Goal: Task Accomplishment & Management: Use online tool/utility

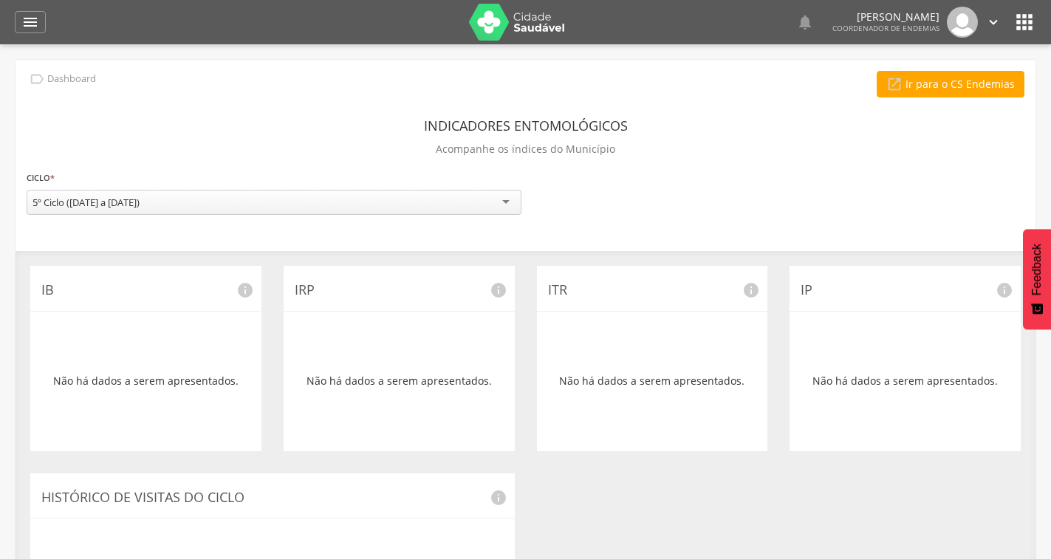
click at [1028, 27] on icon "" at bounding box center [1024, 22] width 24 height 24
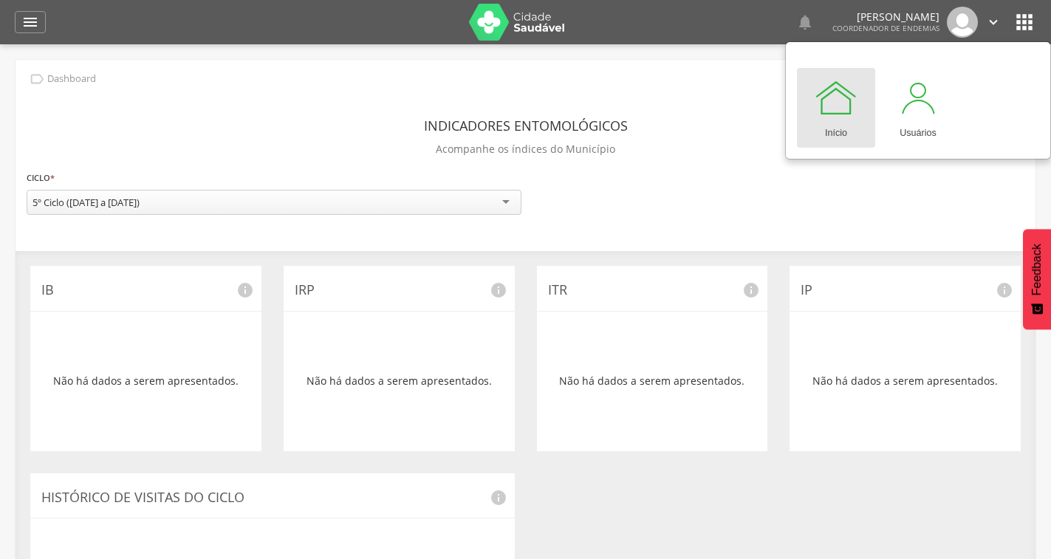
click at [578, 58] on div " Usuários  Perfil do Usuário ROBIN RODRIGUES OLIVEIRA DA SILVA CPF: 000.000.0…" at bounding box center [525, 323] width 1051 height 559
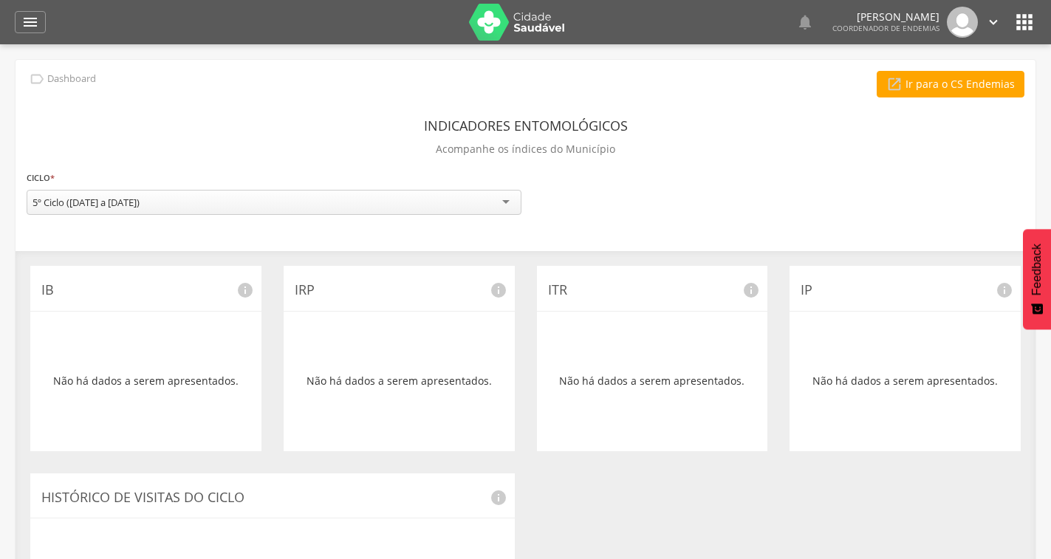
click at [526, 34] on img at bounding box center [517, 22] width 96 height 37
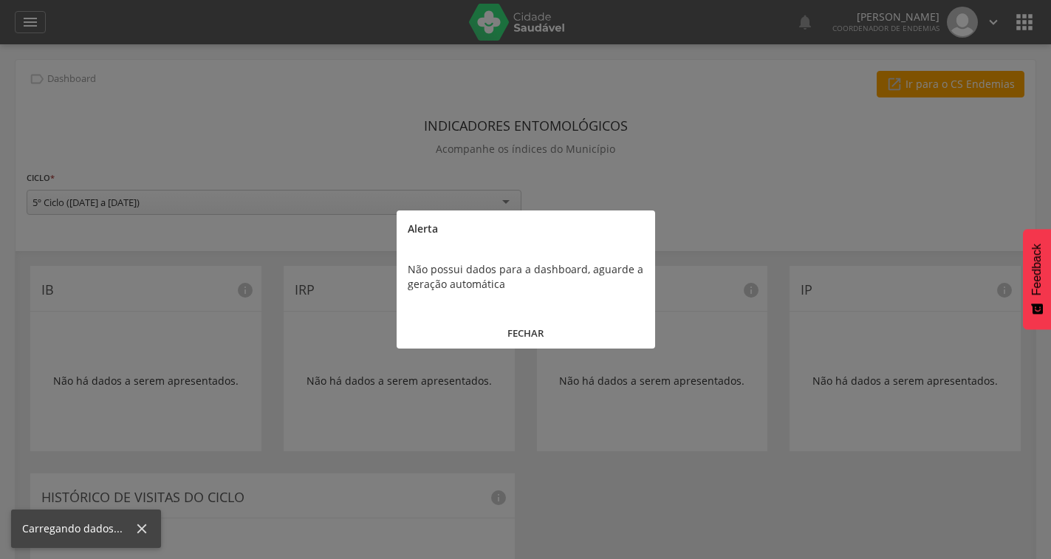
click at [520, 333] on button "FECHAR" at bounding box center [525, 333] width 258 height 32
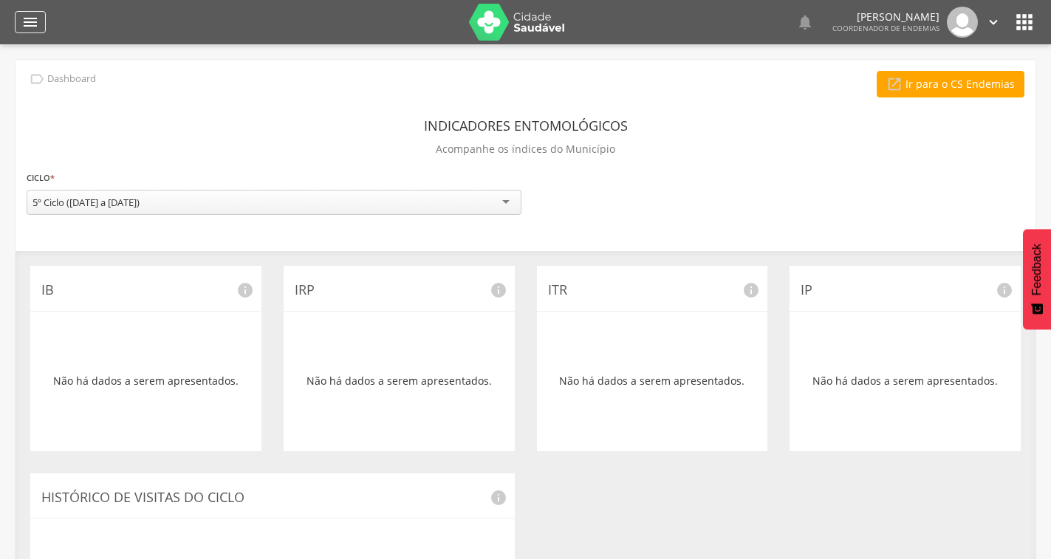
click at [30, 25] on icon "" at bounding box center [30, 22] width 18 height 18
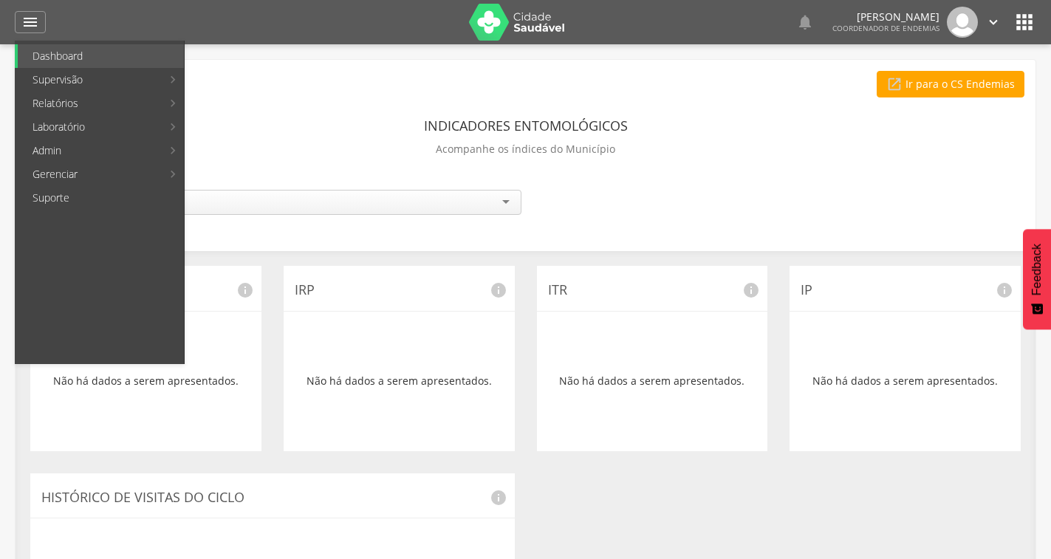
click at [228, 62] on link "Resumo do trabalho de campo" at bounding box center [287, 56] width 199 height 24
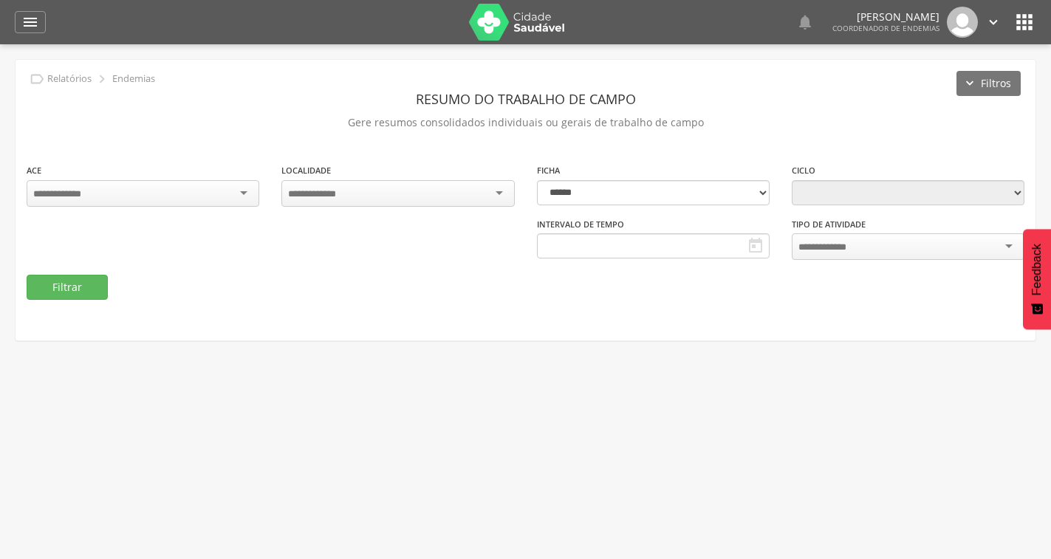
type input "**********"
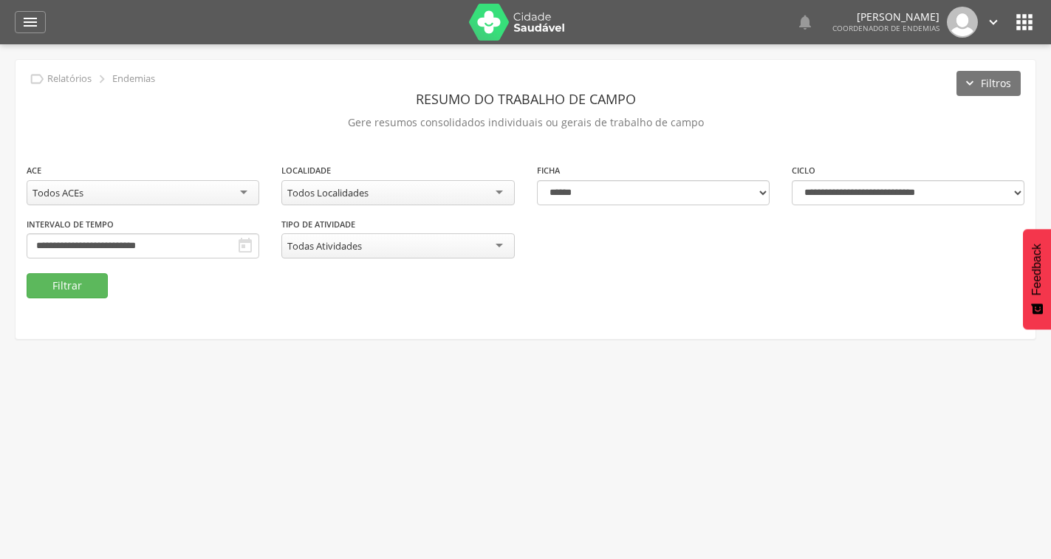
click at [237, 239] on icon "" at bounding box center [245, 246] width 18 height 18
click at [190, 241] on input "**********" at bounding box center [143, 245] width 233 height 25
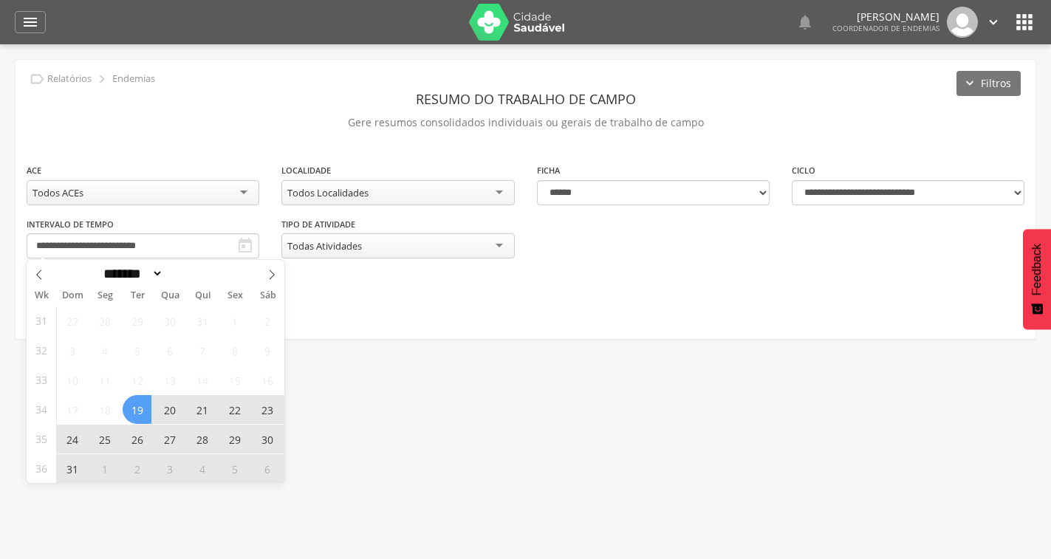
click at [361, 350] on div " Usuários  Perfil do Usuário ROBIN RODRIGUES OLIVEIRA DA SILVA CPF: 000.000.0…" at bounding box center [525, 323] width 1051 height 559
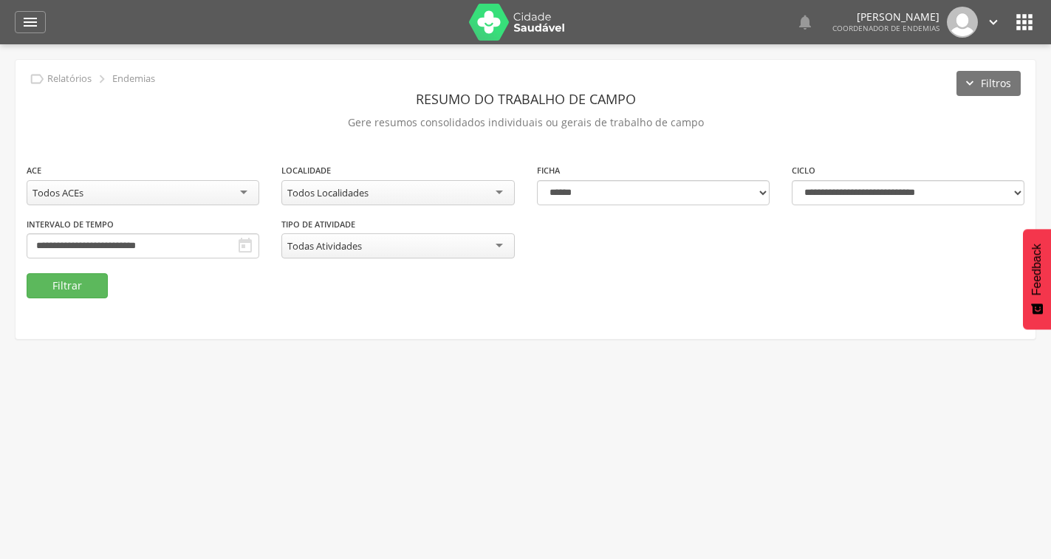
click at [329, 198] on div "Todos Localidades" at bounding box center [327, 192] width 81 height 13
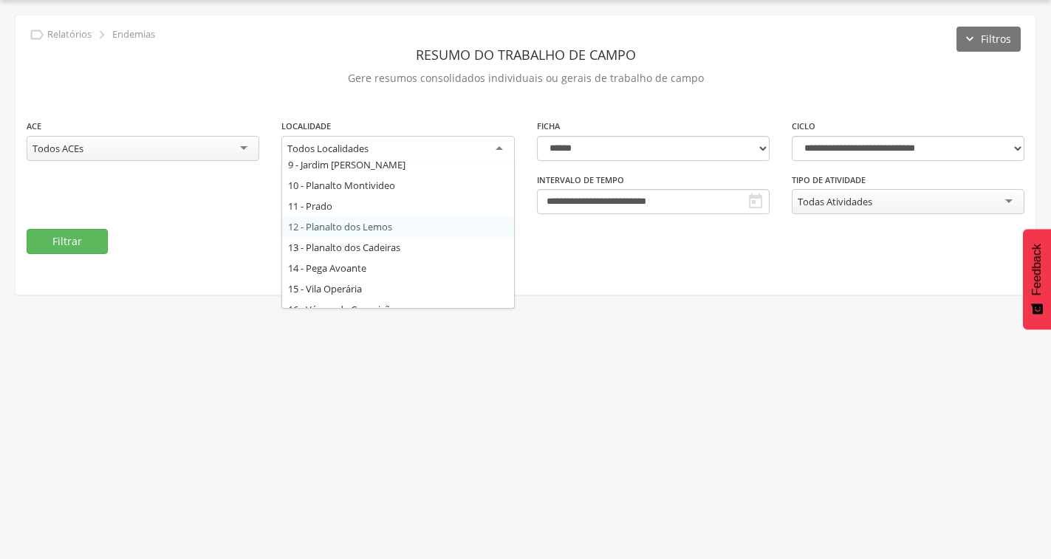
scroll to position [118, 0]
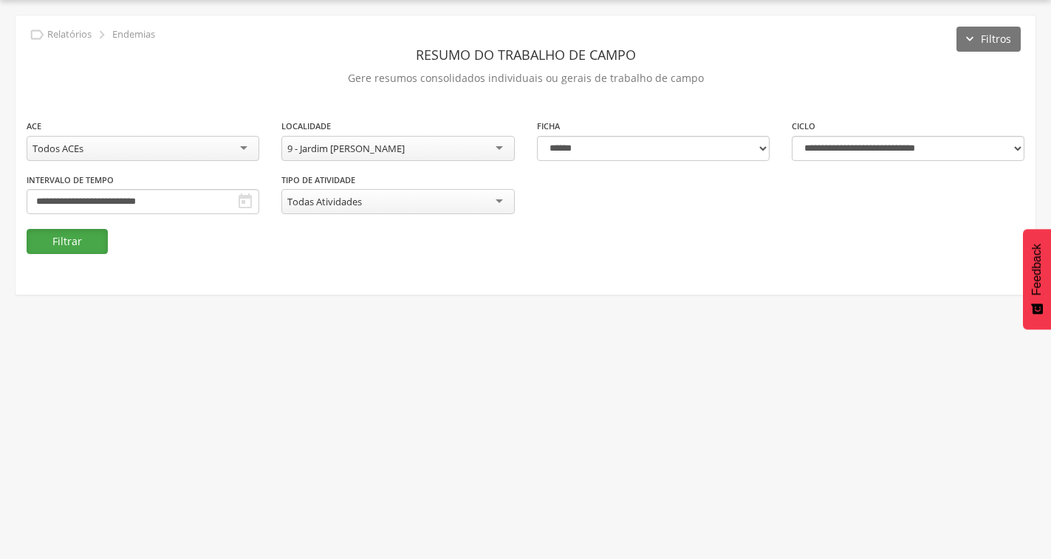
click at [61, 242] on button "Filtrar" at bounding box center [67, 241] width 81 height 25
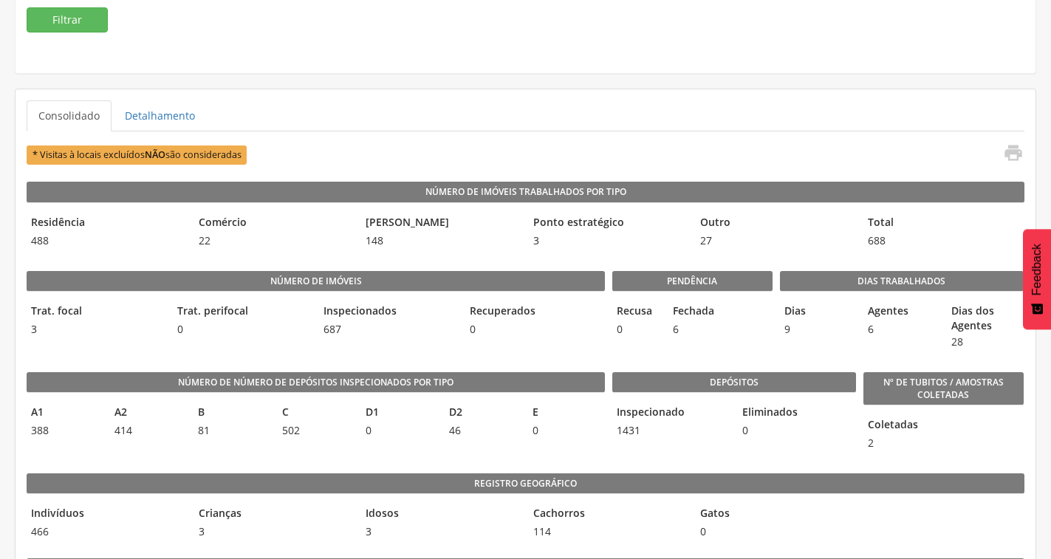
scroll to position [0, 0]
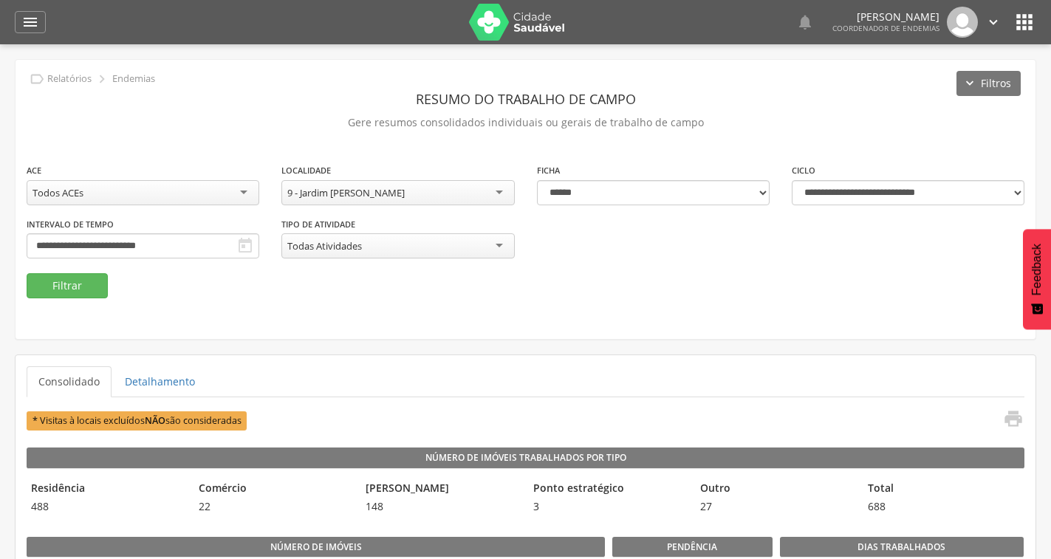
click at [205, 185] on div "Todos ACEs" at bounding box center [143, 192] width 233 height 25
click at [76, 287] on button "Filtrar" at bounding box center [67, 285] width 81 height 25
click at [36, 9] on div " Dashboard Supervisão Ranking Aplicativo desatualizado Última sincronização Ma…" at bounding box center [525, 22] width 1021 height 44
click at [35, 27] on icon "" at bounding box center [30, 22] width 18 height 18
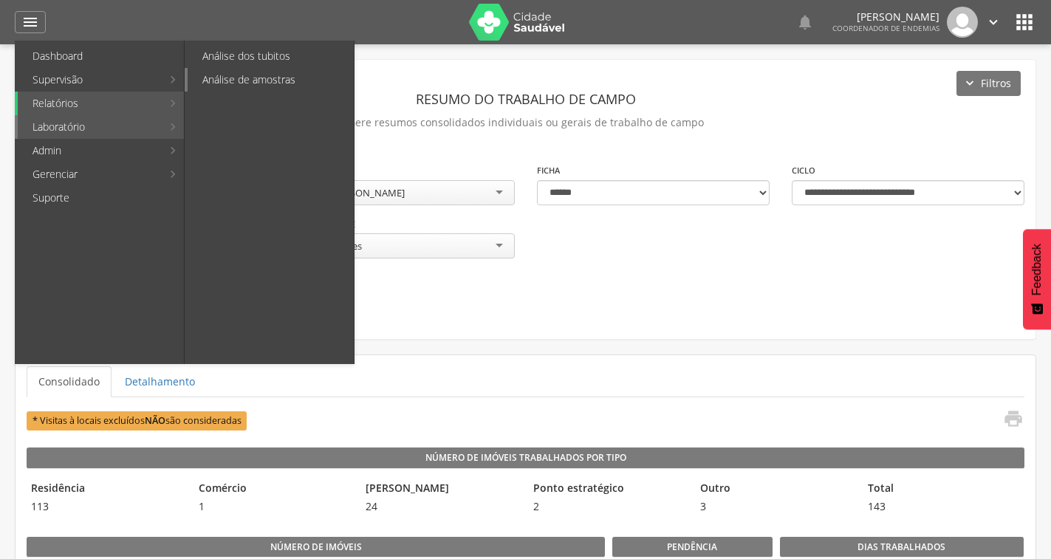
click at [245, 80] on link "Análise de amostras" at bounding box center [271, 80] width 166 height 24
type input "**********"
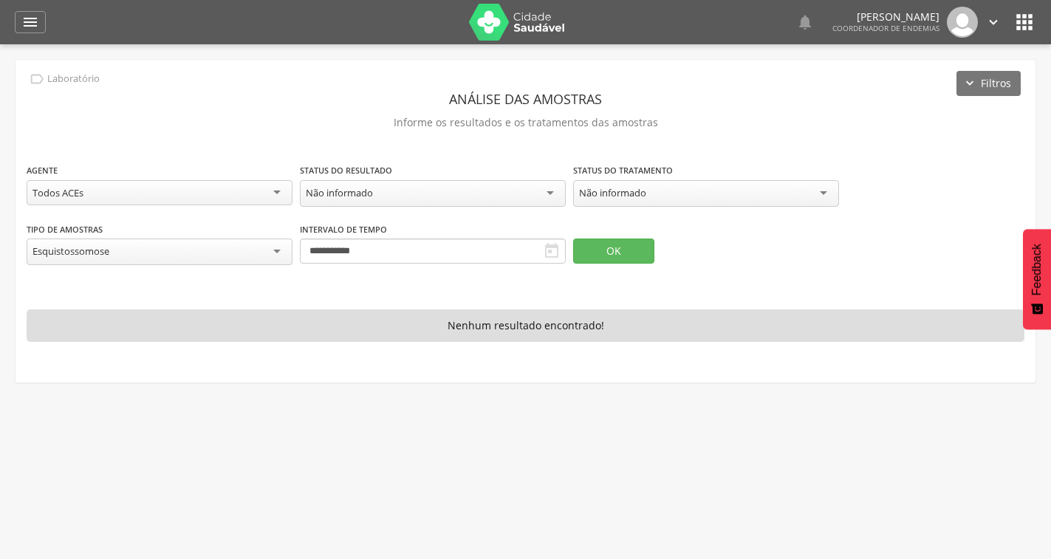
click at [264, 249] on div "Esquistossomose" at bounding box center [160, 251] width 266 height 27
click at [171, 225] on div "**********" at bounding box center [160, 245] width 266 height 48
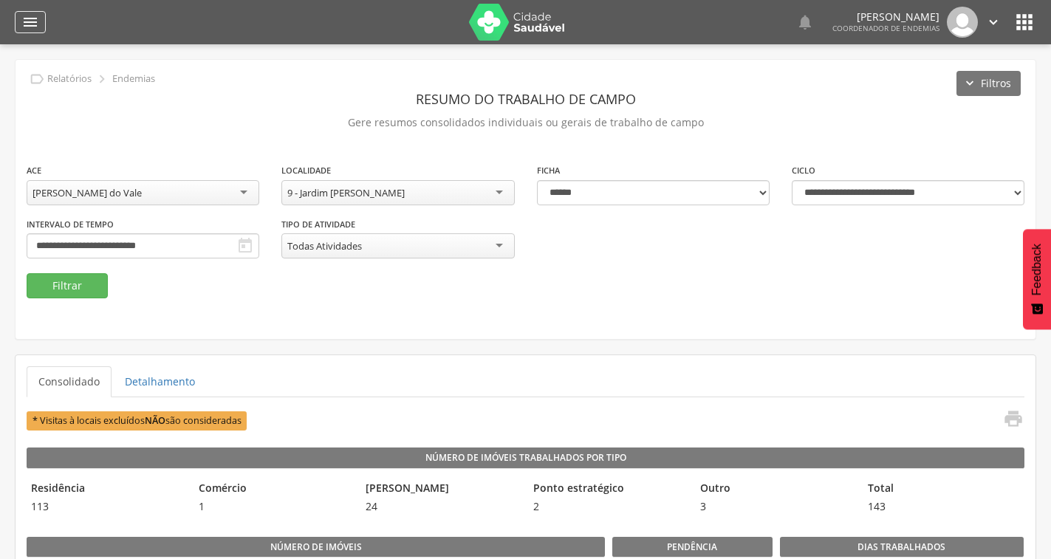
click at [29, 17] on icon "" at bounding box center [30, 22] width 18 height 18
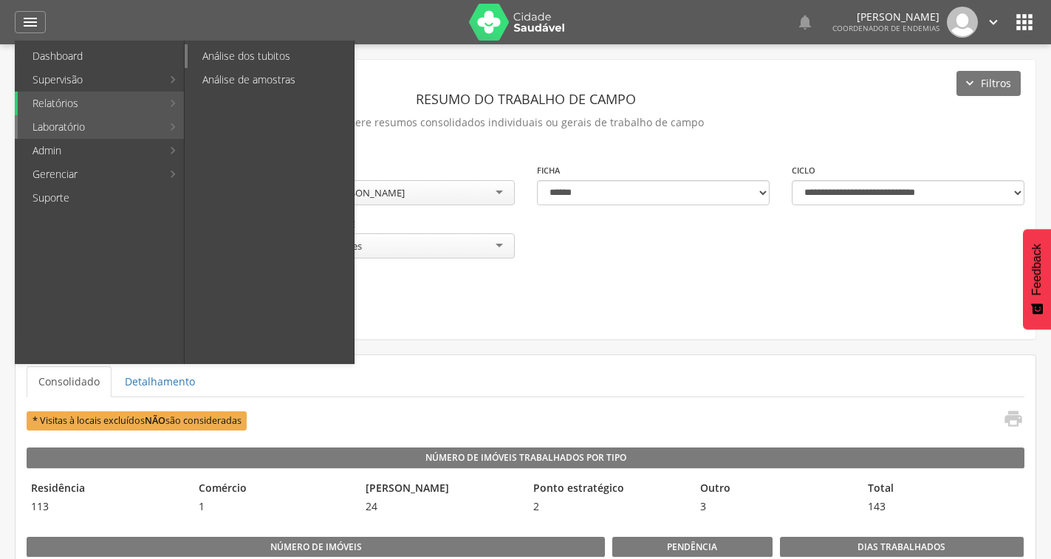
click at [284, 62] on link "Análise dos tubitos" at bounding box center [271, 56] width 166 height 24
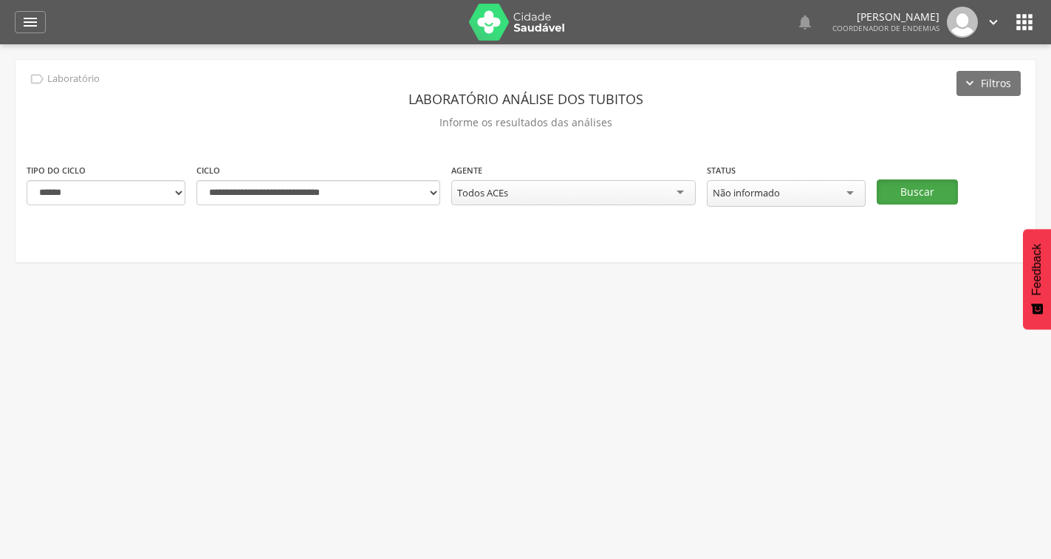
click at [895, 188] on button "Buscar" at bounding box center [916, 191] width 81 height 25
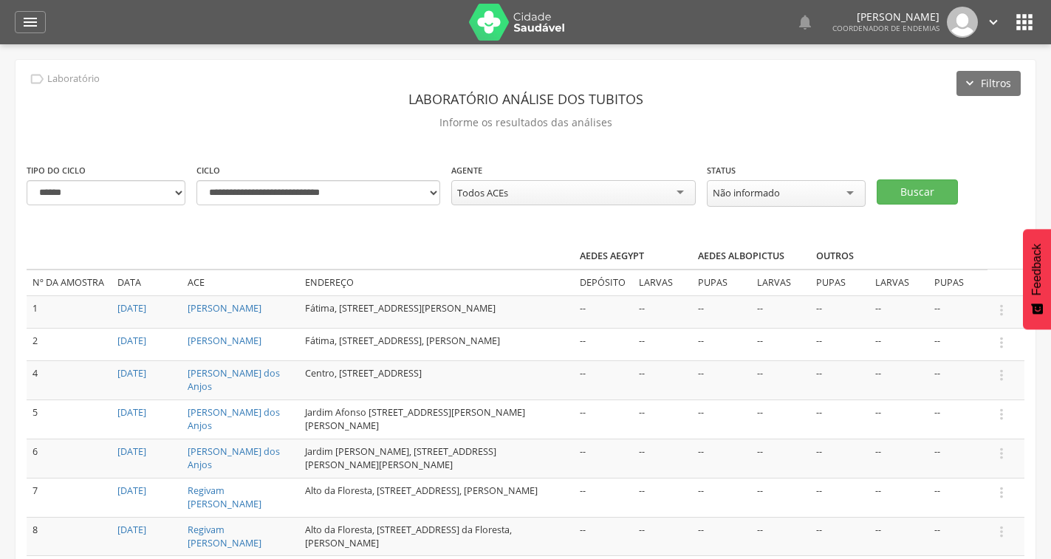
click at [532, 193] on div "Todos ACEs" at bounding box center [573, 192] width 244 height 25
click at [905, 198] on button "Buscar" at bounding box center [916, 191] width 81 height 25
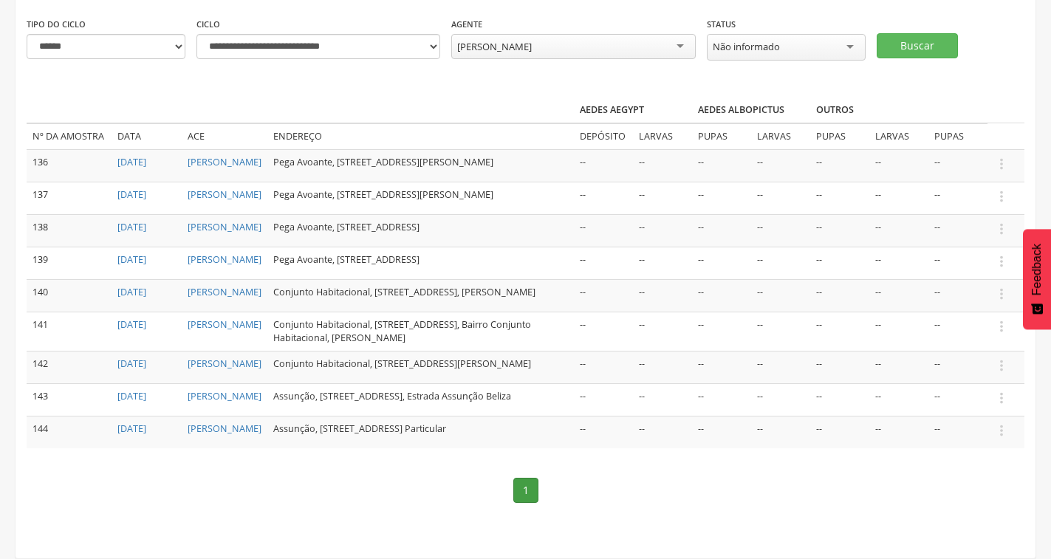
scroll to position [197, 0]
click at [1003, 357] on icon "" at bounding box center [1001, 365] width 16 height 16
click at [977, 331] on link "Informar resultado" at bounding box center [950, 340] width 117 height 18
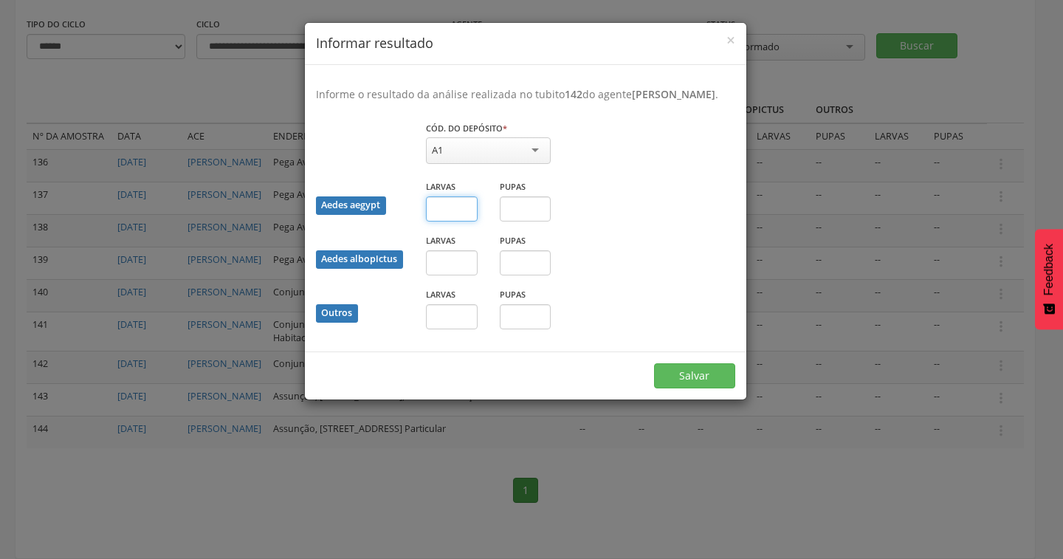
click at [444, 221] on input "text" at bounding box center [452, 208] width 52 height 25
type input "*"
click at [712, 388] on button "Salvar" at bounding box center [694, 375] width 81 height 25
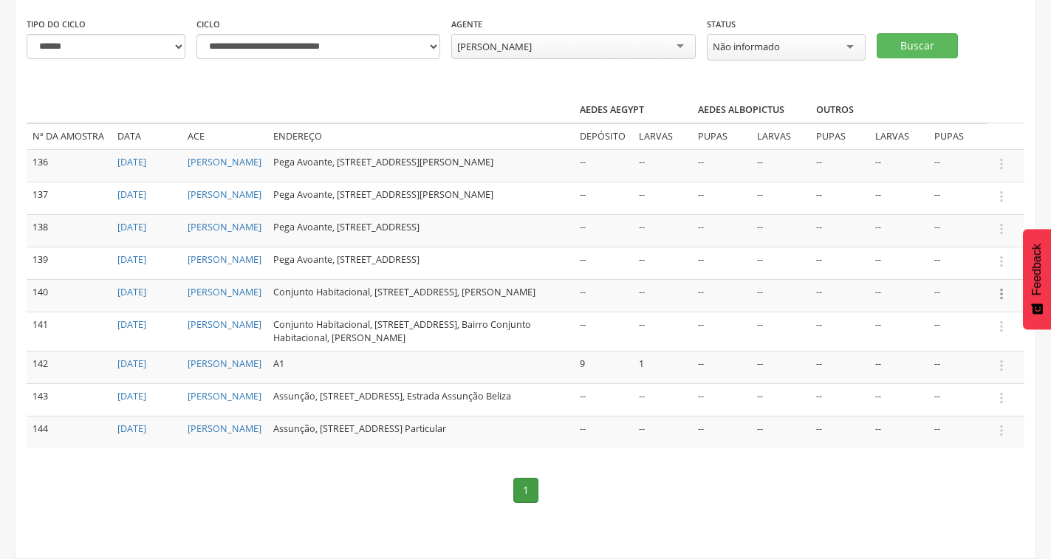
click at [1003, 286] on icon "" at bounding box center [1001, 294] width 16 height 16
click at [968, 260] on link "Informar resultado" at bounding box center [950, 269] width 117 height 18
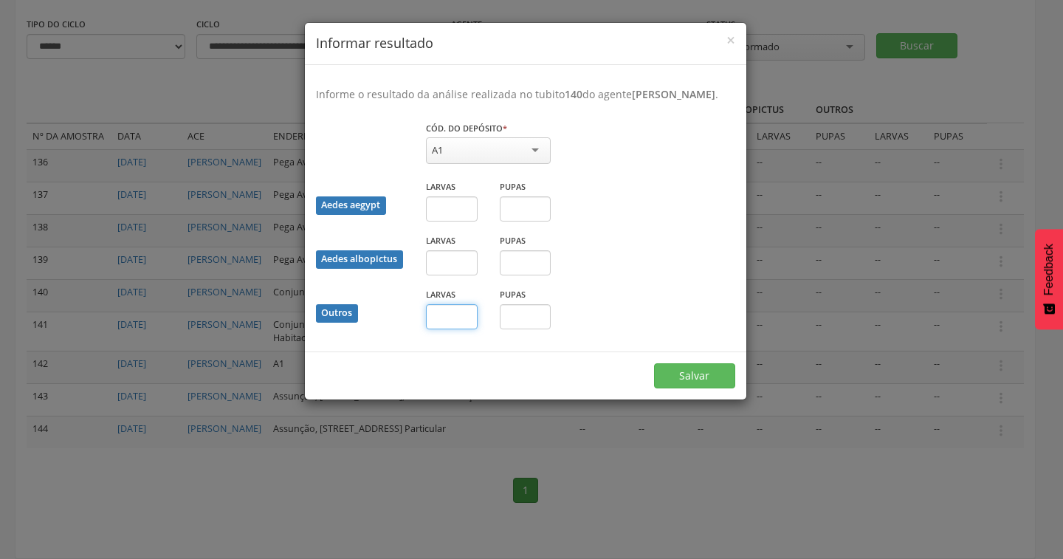
click at [455, 329] on input "text" at bounding box center [452, 316] width 52 height 25
type input "*"
click at [691, 388] on button "Salvar" at bounding box center [694, 375] width 81 height 25
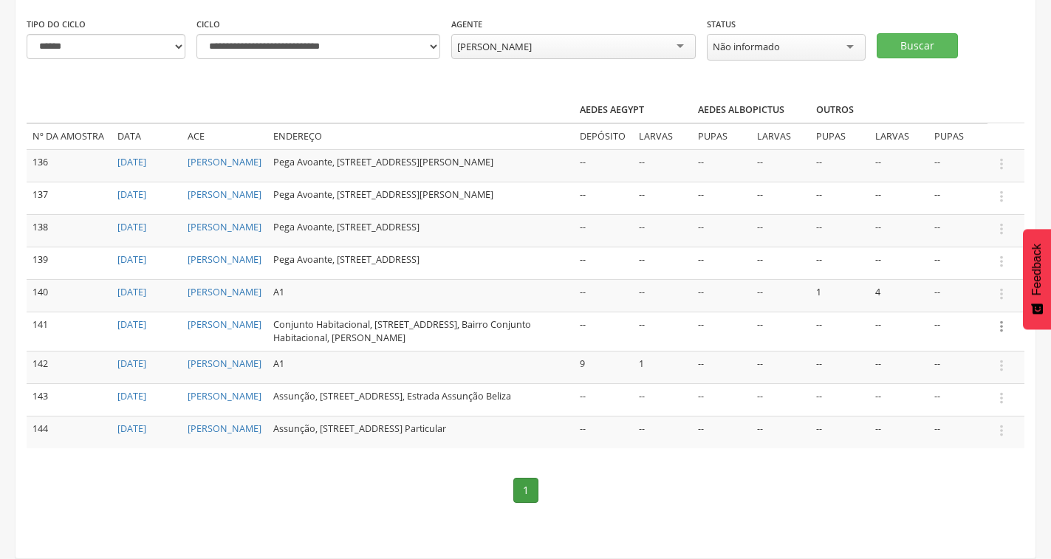
click at [998, 318] on icon "" at bounding box center [1001, 326] width 16 height 16
click at [943, 292] on link "Informar resultado" at bounding box center [950, 301] width 117 height 18
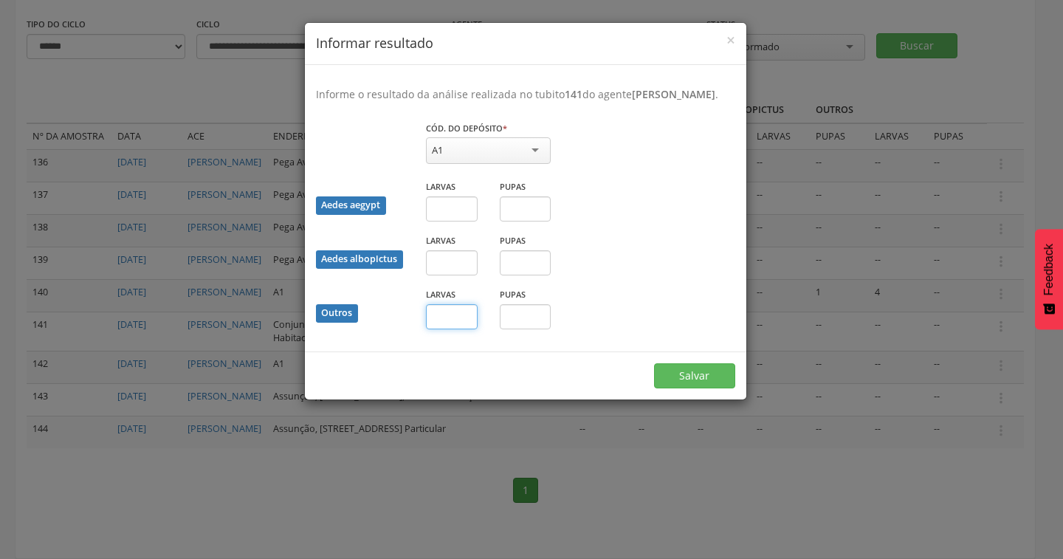
click at [435, 323] on input "text" at bounding box center [452, 316] width 52 height 25
type input "*"
click at [718, 388] on button "Salvar" at bounding box center [694, 375] width 81 height 25
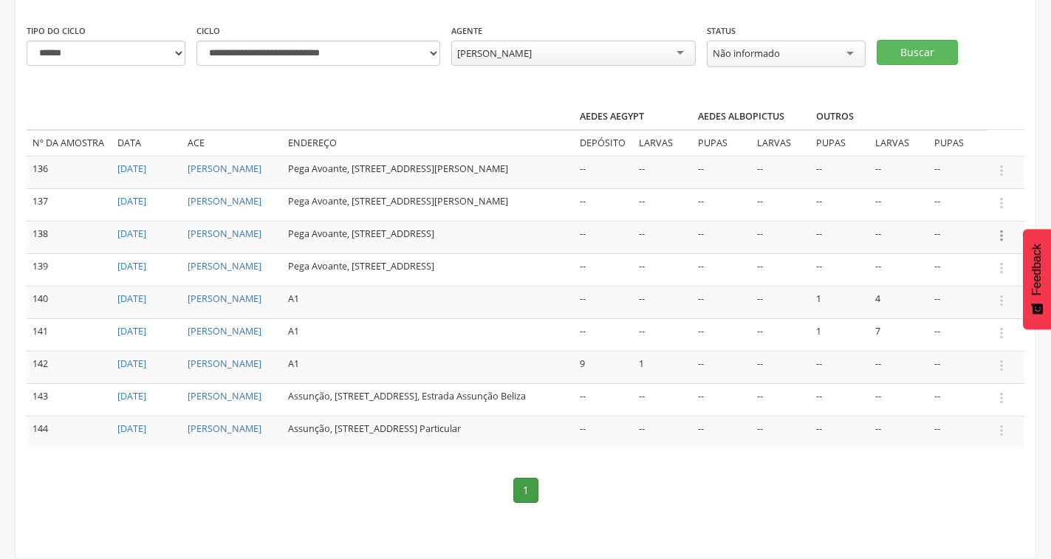
click at [1000, 227] on icon "" at bounding box center [1001, 235] width 16 height 16
click at [966, 202] on link "Informar resultado" at bounding box center [950, 211] width 117 height 18
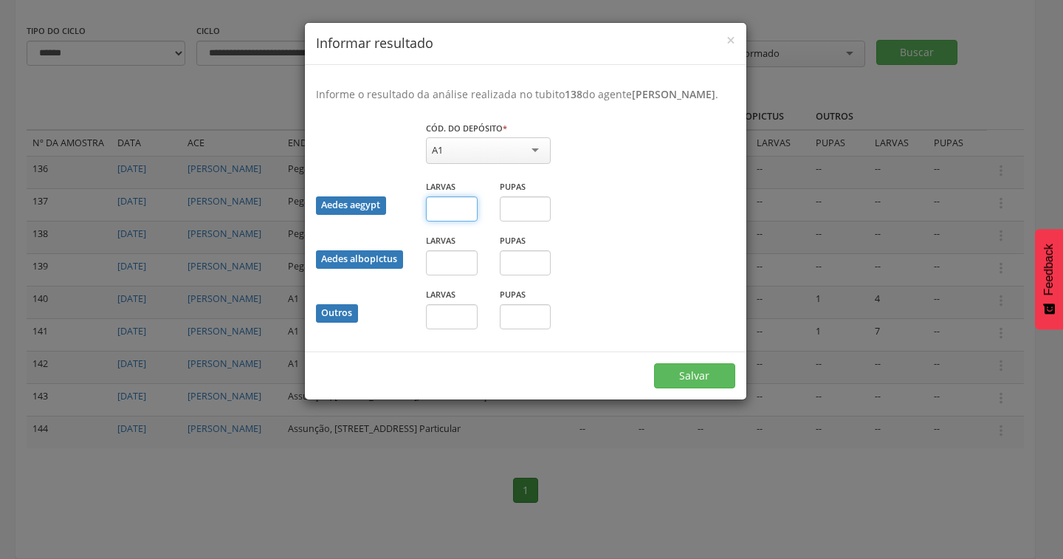
click at [457, 221] on input "text" at bounding box center [452, 208] width 52 height 25
type input "*"
click at [709, 388] on button "Salvar" at bounding box center [694, 375] width 81 height 25
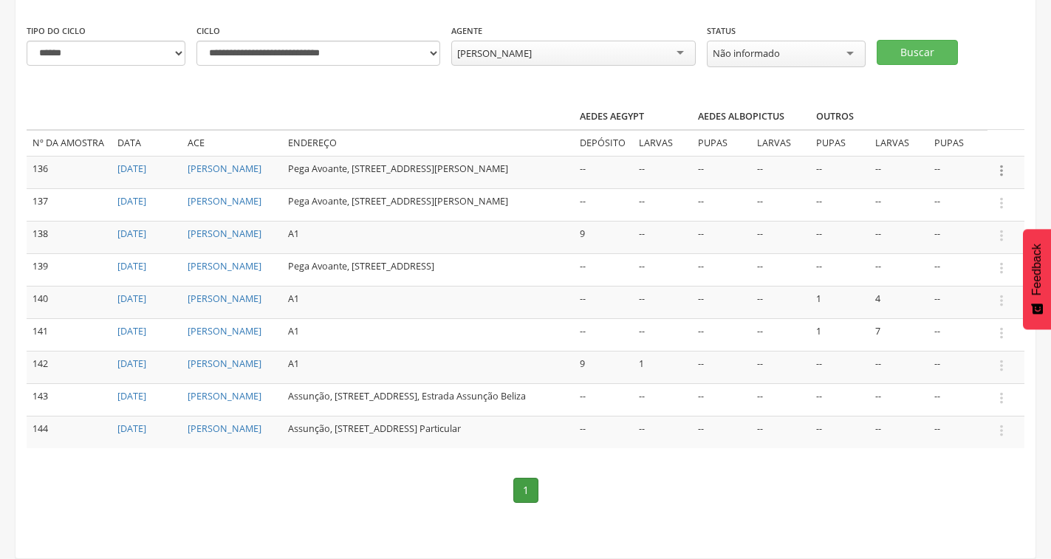
click at [1002, 162] on icon "" at bounding box center [1001, 170] width 16 height 16
click at [945, 137] on link "Informar resultado" at bounding box center [950, 146] width 117 height 18
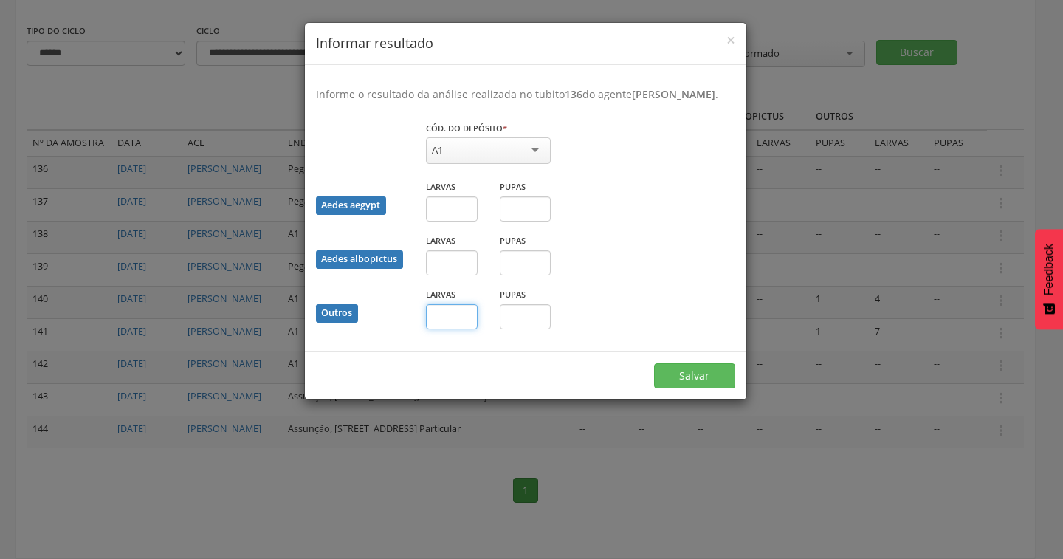
click at [450, 329] on input "text" at bounding box center [452, 316] width 52 height 25
type input "*"
click at [685, 385] on button "Salvar" at bounding box center [694, 375] width 81 height 25
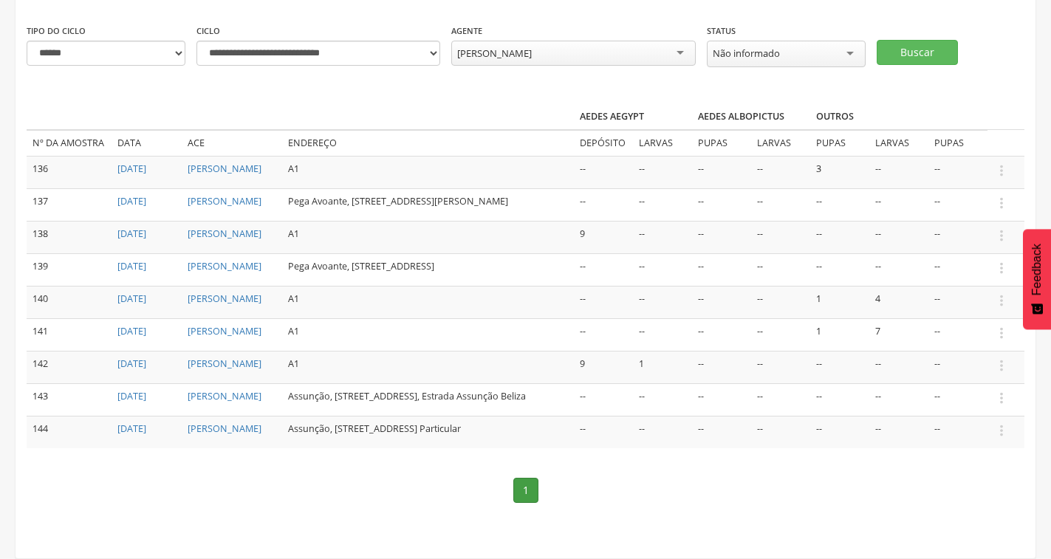
click at [992, 253] on td " Informar resultado" at bounding box center [1005, 269] width 37 height 32
click at [997, 260] on icon "" at bounding box center [1001, 268] width 16 height 16
click at [969, 234] on link "Informar resultado" at bounding box center [950, 243] width 117 height 18
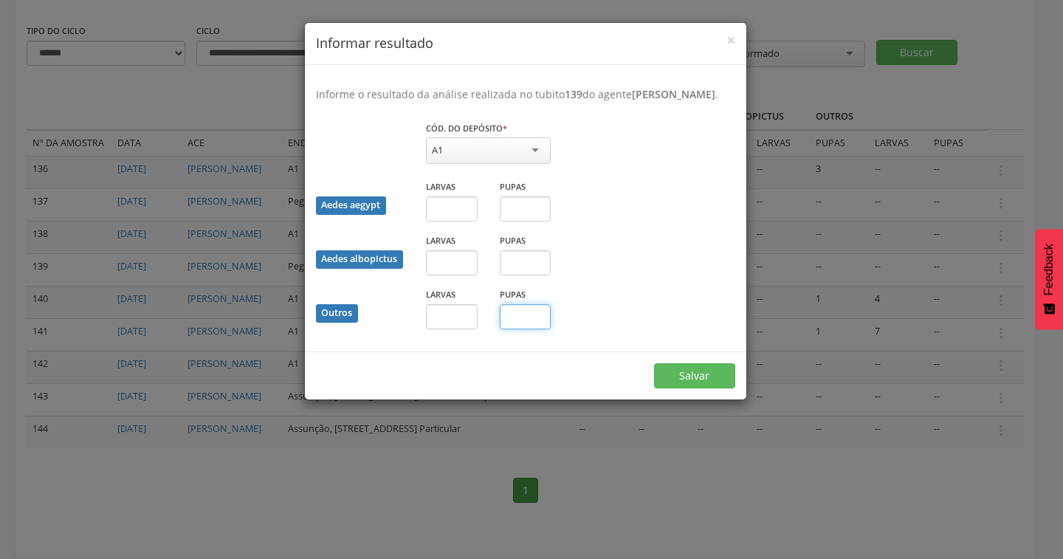
click at [541, 323] on input "text" at bounding box center [526, 316] width 52 height 25
type input "*"
click at [668, 385] on button "Salvar" at bounding box center [694, 375] width 81 height 25
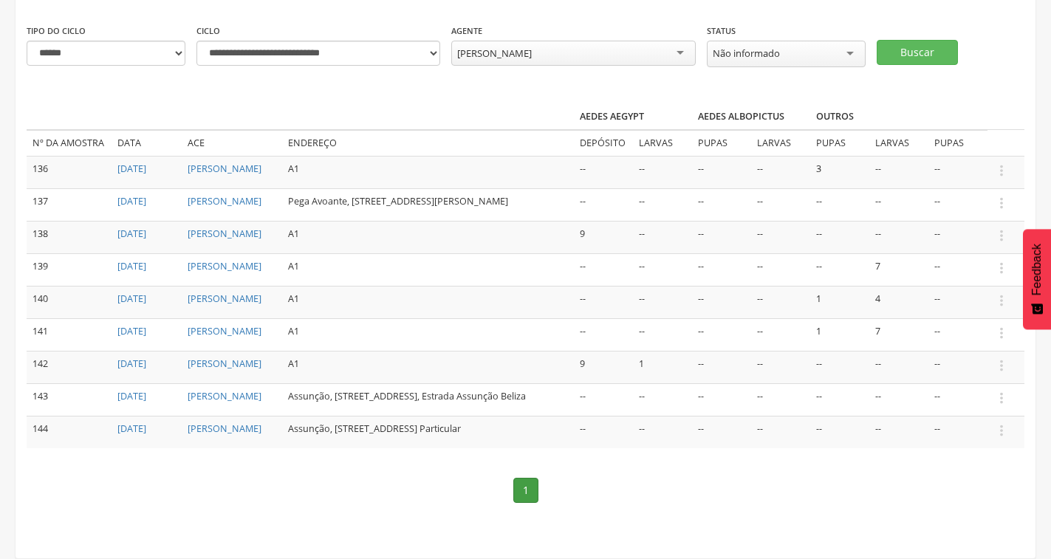
scroll to position [49, 0]
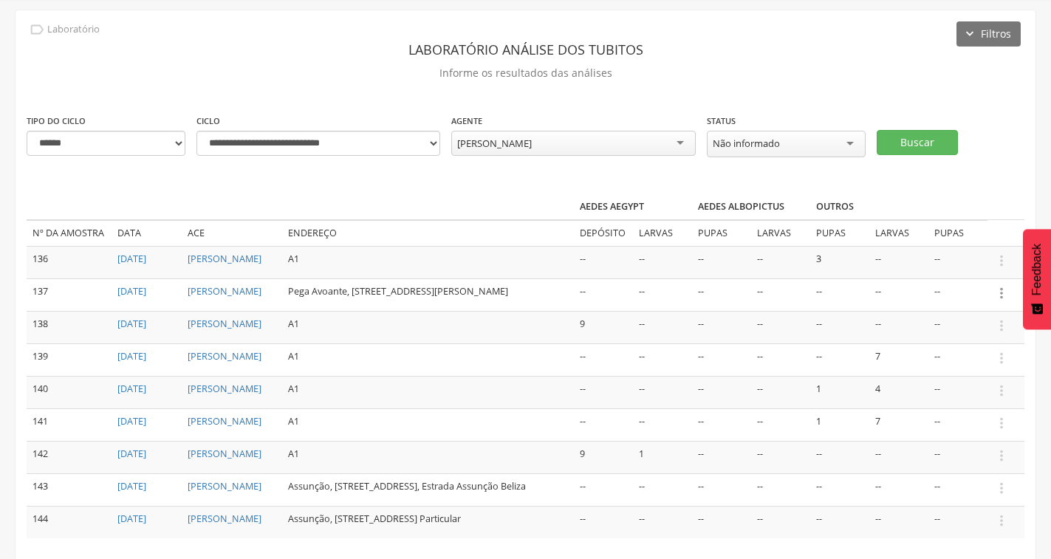
click at [1004, 298] on icon "" at bounding box center [1001, 293] width 16 height 16
click at [955, 272] on link "Informar resultado" at bounding box center [950, 268] width 117 height 18
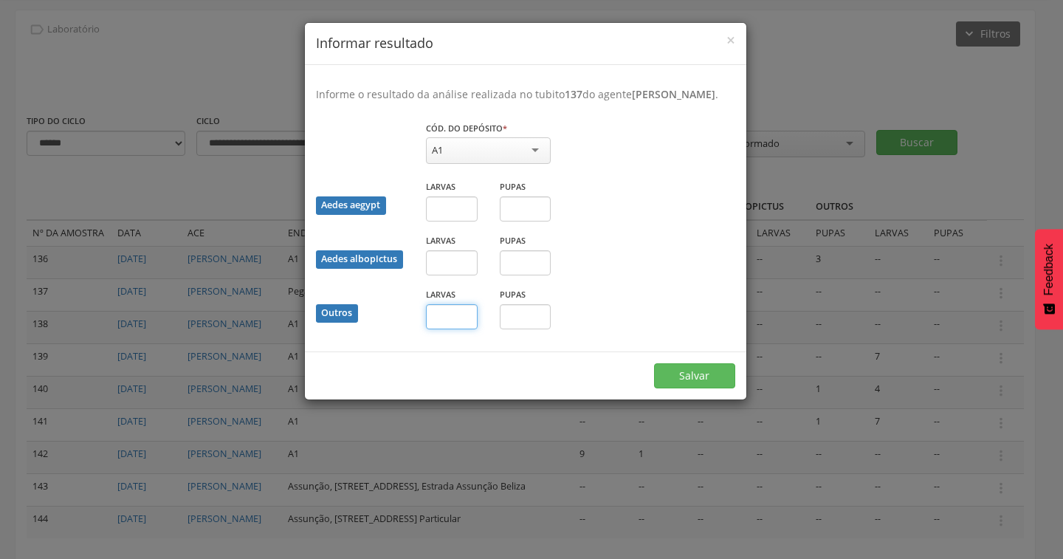
click at [456, 329] on input "text" at bounding box center [452, 316] width 52 height 25
type input "**"
click at [700, 383] on button "Salvar" at bounding box center [694, 375] width 81 height 25
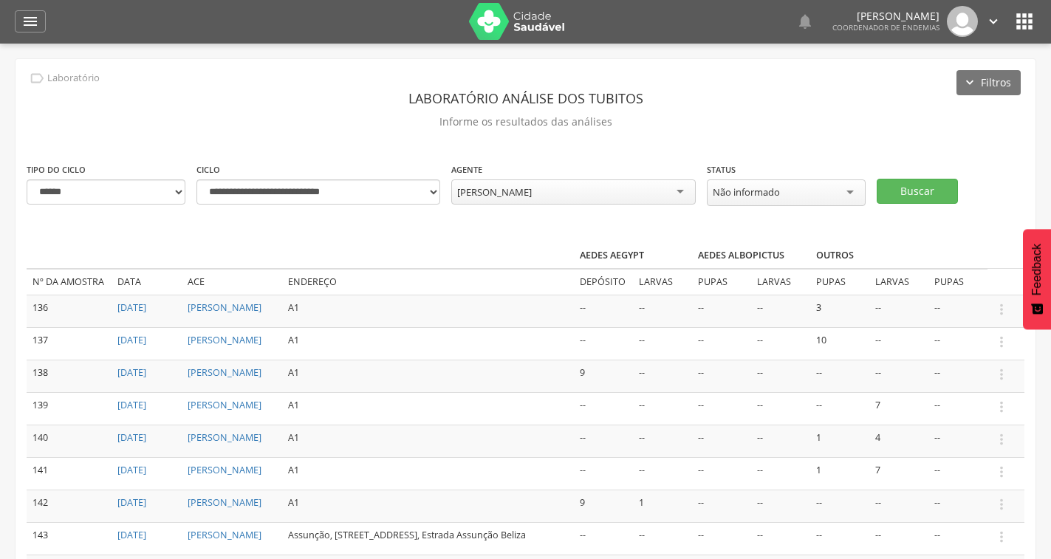
scroll to position [0, 0]
click at [532, 195] on div "Francisco Carlos da Costa" at bounding box center [494, 192] width 75 height 13
type input "*********"
click at [918, 196] on button "Buscar" at bounding box center [916, 191] width 81 height 25
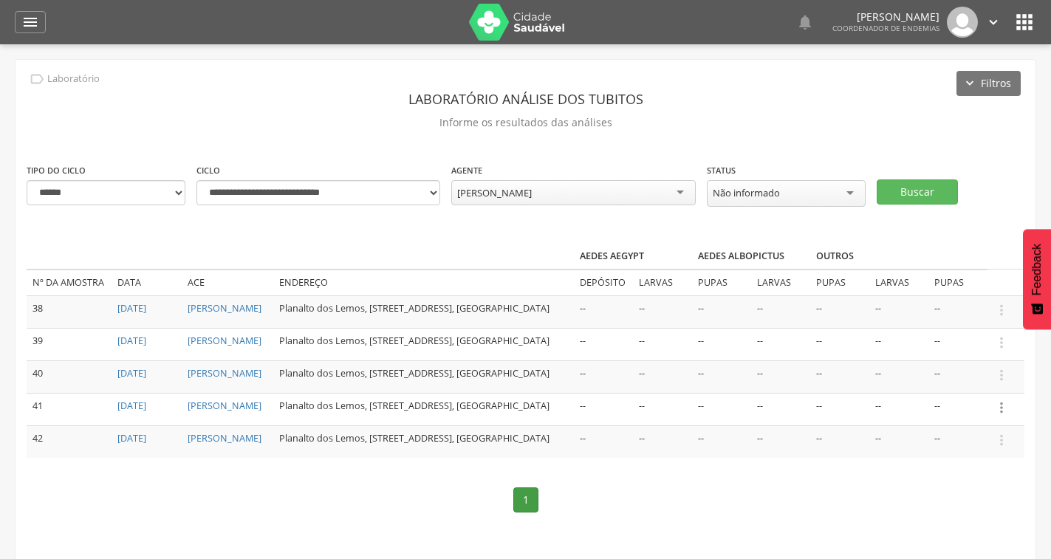
click at [1002, 416] on icon "" at bounding box center [1001, 407] width 16 height 16
click at [988, 392] on link "Informar resultado" at bounding box center [950, 383] width 117 height 18
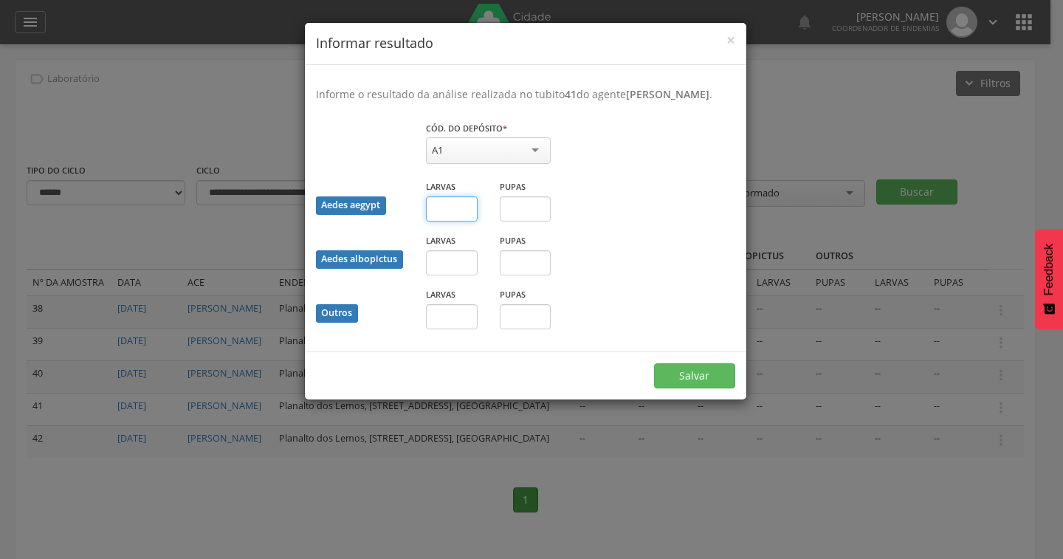
click at [435, 221] on input "text" at bounding box center [452, 208] width 52 height 25
type input "*"
click at [675, 385] on button "Salvar" at bounding box center [694, 375] width 81 height 25
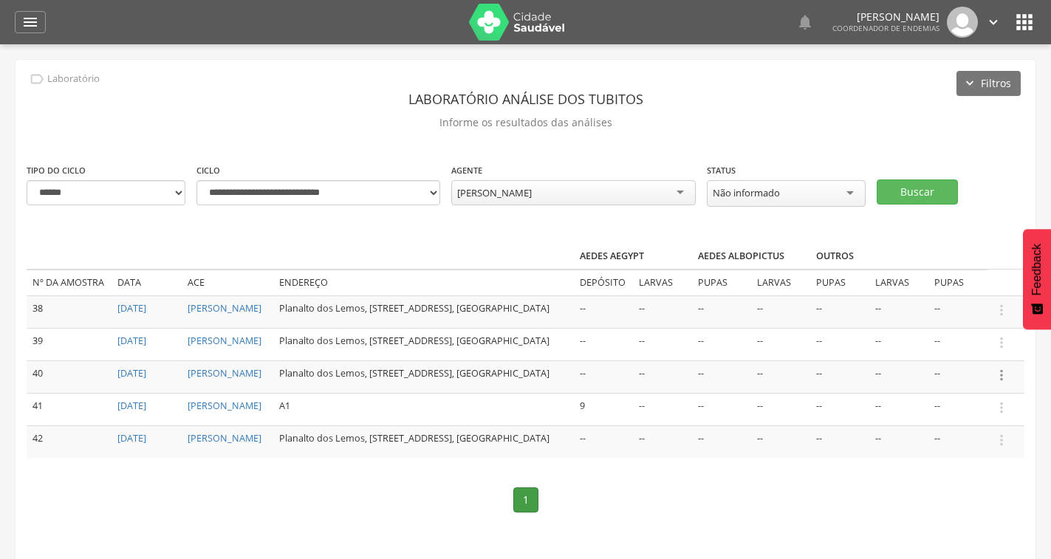
click at [997, 383] on icon "" at bounding box center [1001, 375] width 16 height 16
click at [969, 360] on link "Informar resultado" at bounding box center [950, 350] width 117 height 18
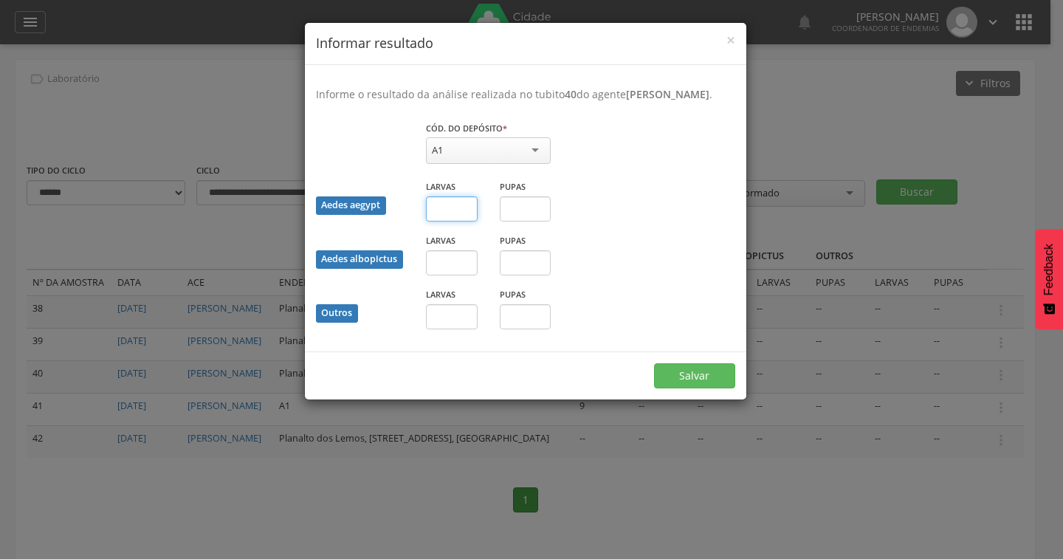
click at [459, 221] on input "text" at bounding box center [452, 208] width 52 height 25
type input "*"
click at [687, 386] on button "Salvar" at bounding box center [694, 375] width 81 height 25
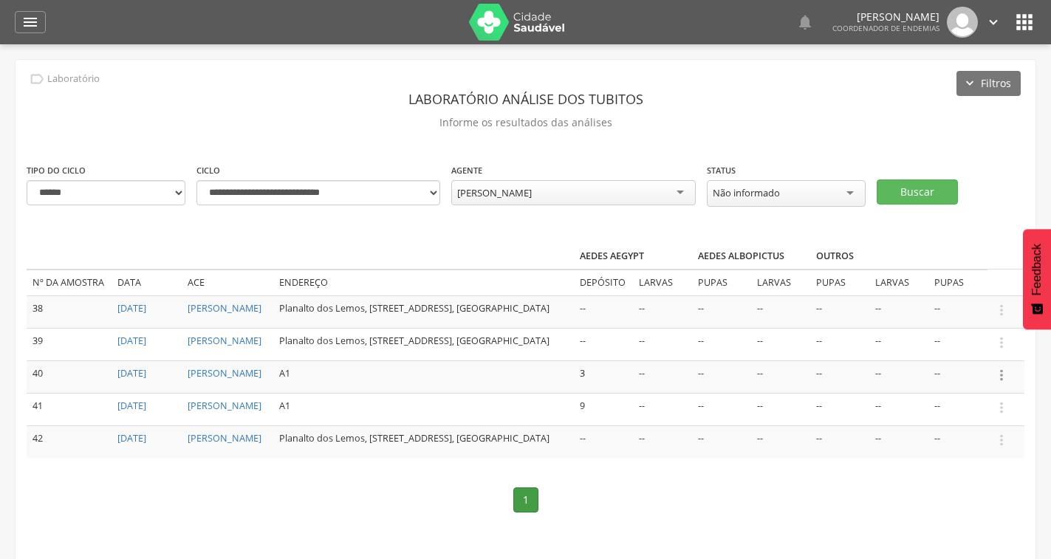
click at [1000, 383] on icon "" at bounding box center [1001, 375] width 16 height 16
click at [990, 360] on link "Informar resultado" at bounding box center [950, 350] width 117 height 18
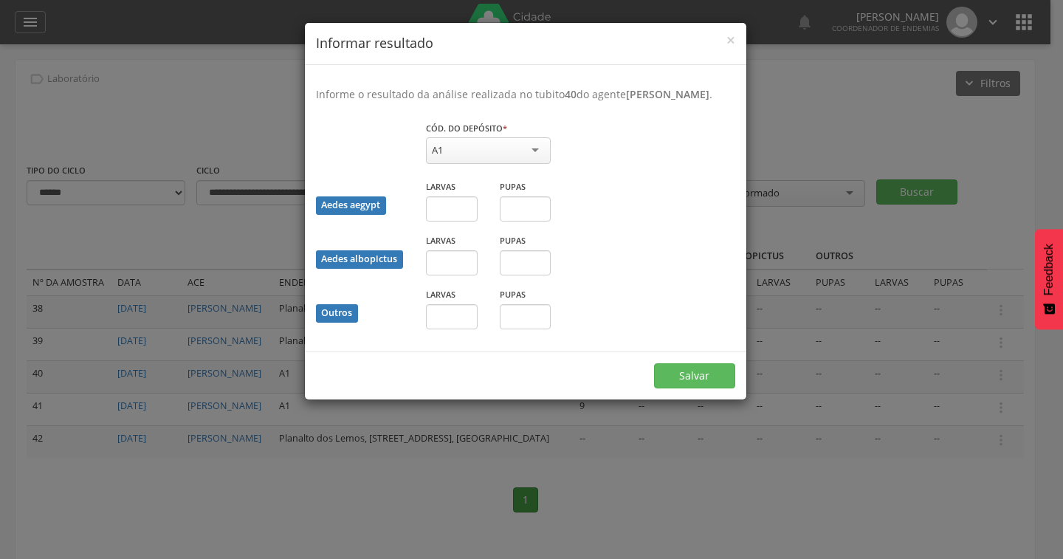
click at [515, 164] on div "A1" at bounding box center [488, 150] width 125 height 27
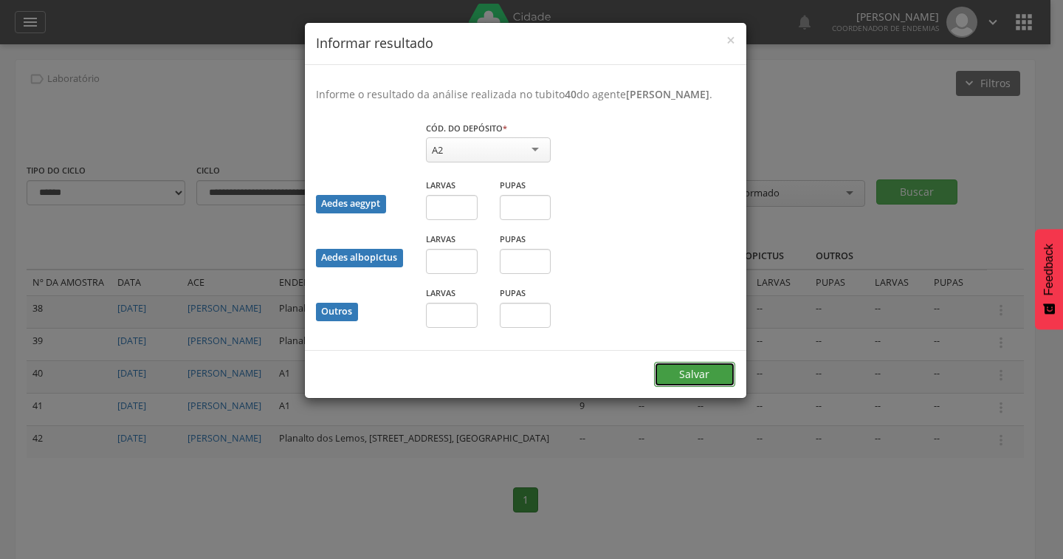
click at [691, 387] on button "Salvar" at bounding box center [694, 374] width 81 height 25
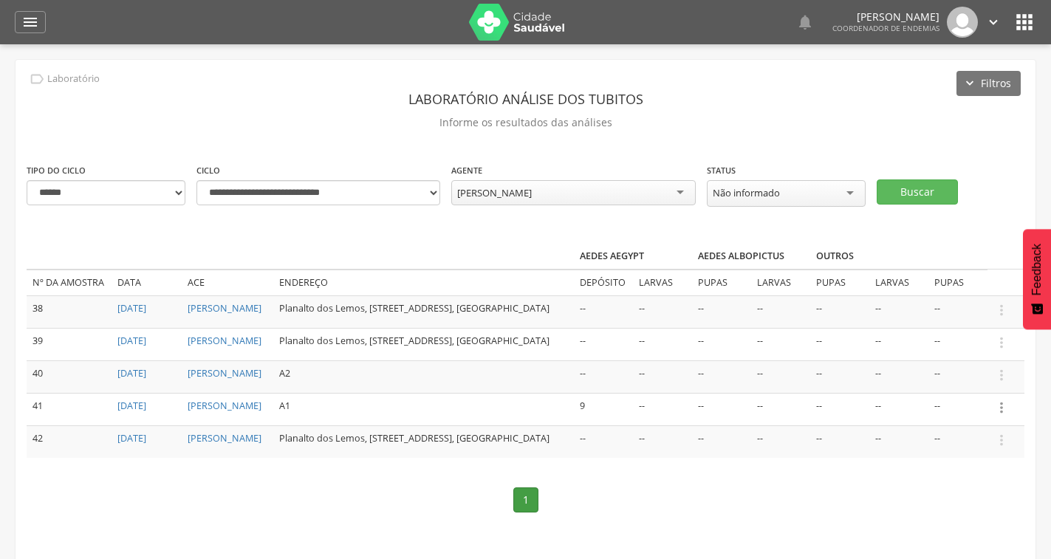
click at [1002, 416] on icon "" at bounding box center [1001, 407] width 16 height 16
click at [980, 392] on link "Informar resultado" at bounding box center [950, 383] width 117 height 18
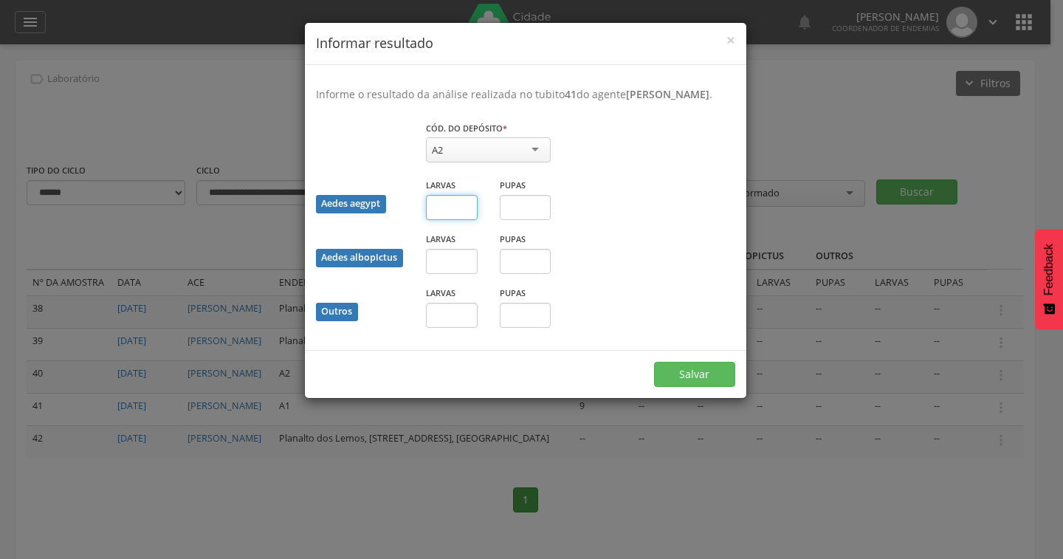
click at [450, 220] on input "text" at bounding box center [452, 207] width 52 height 25
type input "*"
click at [698, 387] on button "Salvar" at bounding box center [694, 374] width 81 height 25
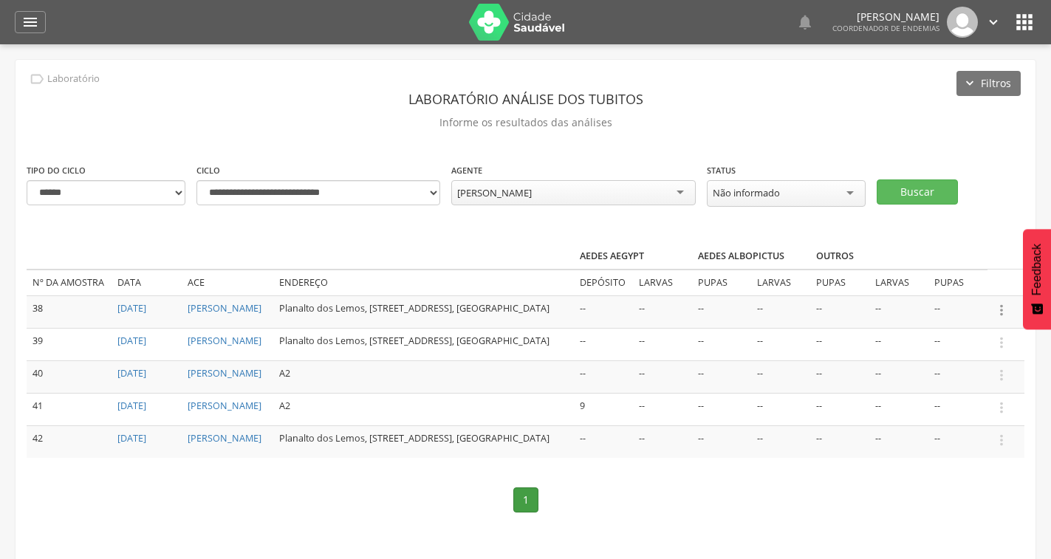
click at [998, 312] on icon "" at bounding box center [1001, 310] width 16 height 16
click at [988, 287] on link "Informar resultado" at bounding box center [950, 285] width 117 height 18
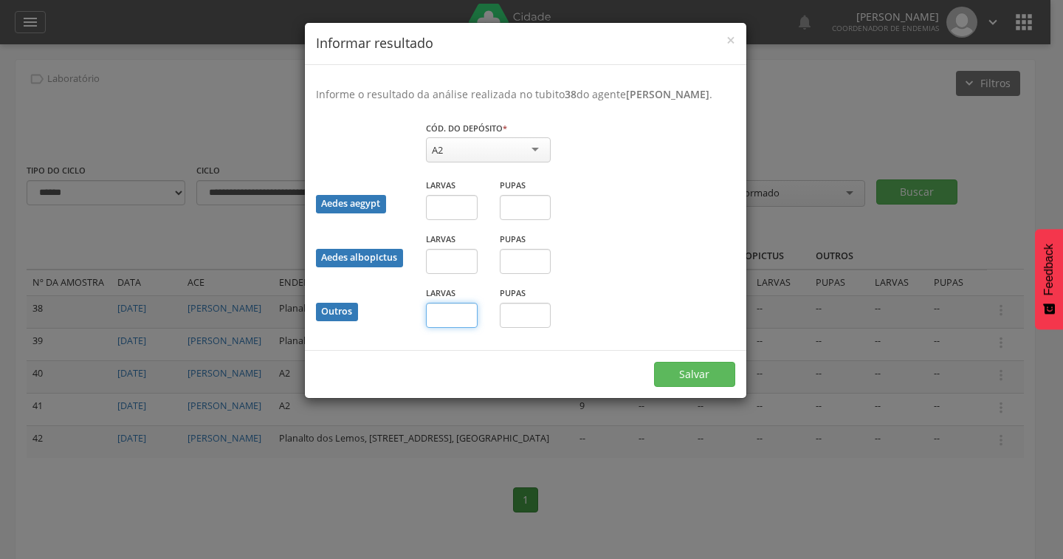
click at [450, 328] on input "text" at bounding box center [452, 315] width 52 height 25
type input "*"
click at [705, 387] on button "Salvar" at bounding box center [694, 374] width 81 height 25
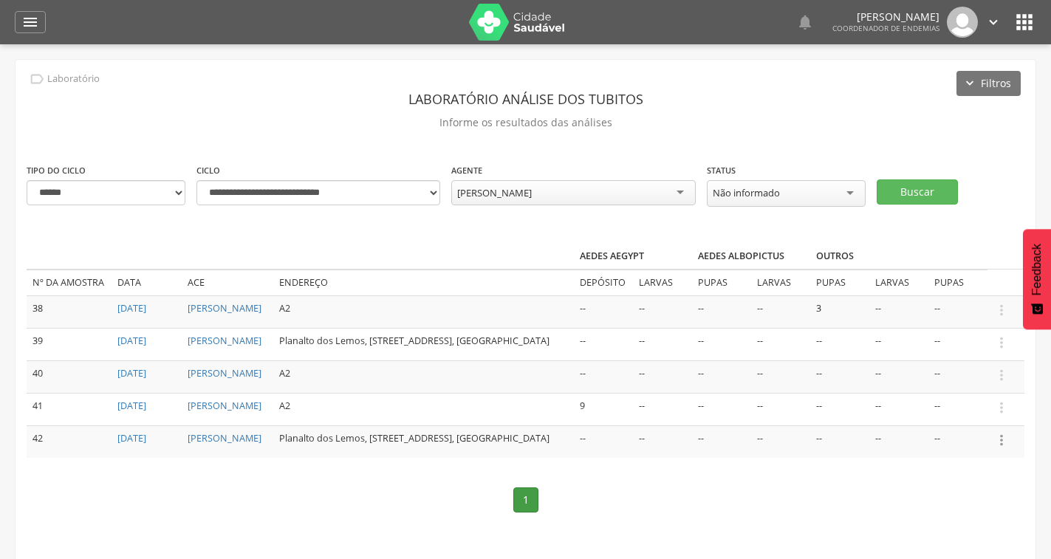
click at [996, 448] on icon "" at bounding box center [1001, 440] width 16 height 16
click at [949, 425] on link "Informar resultado" at bounding box center [950, 415] width 117 height 18
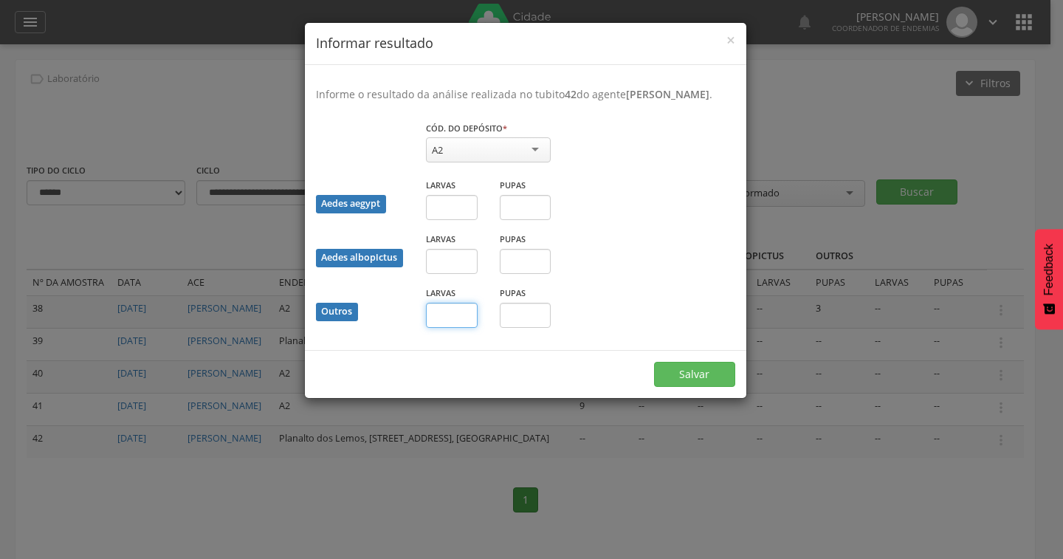
click at [444, 328] on input "text" at bounding box center [452, 315] width 52 height 25
type input "*"
click at [688, 387] on button "Salvar" at bounding box center [694, 374] width 81 height 25
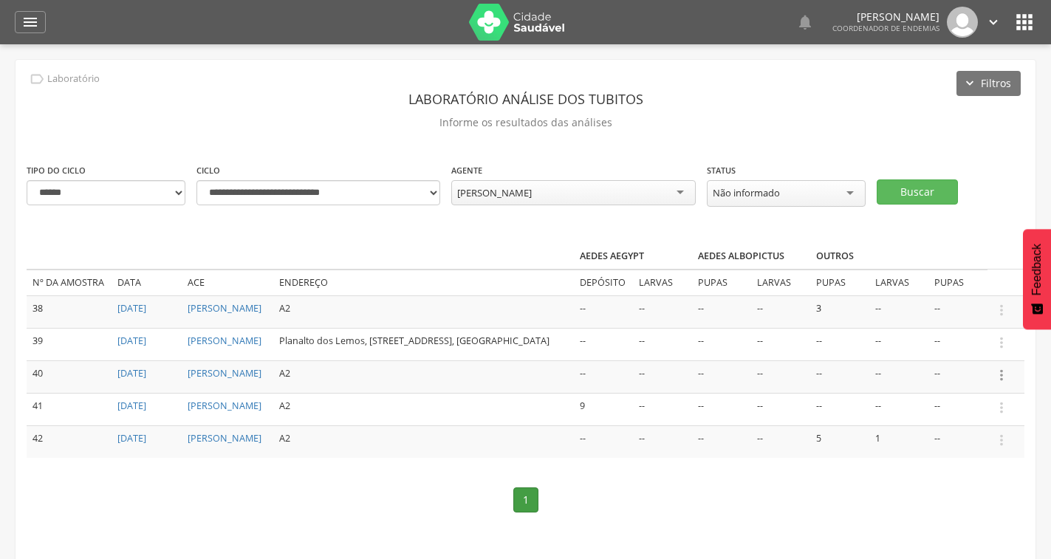
click at [997, 383] on icon "" at bounding box center [1001, 375] width 16 height 16
click at [976, 360] on link "Informar resultado" at bounding box center [950, 350] width 117 height 18
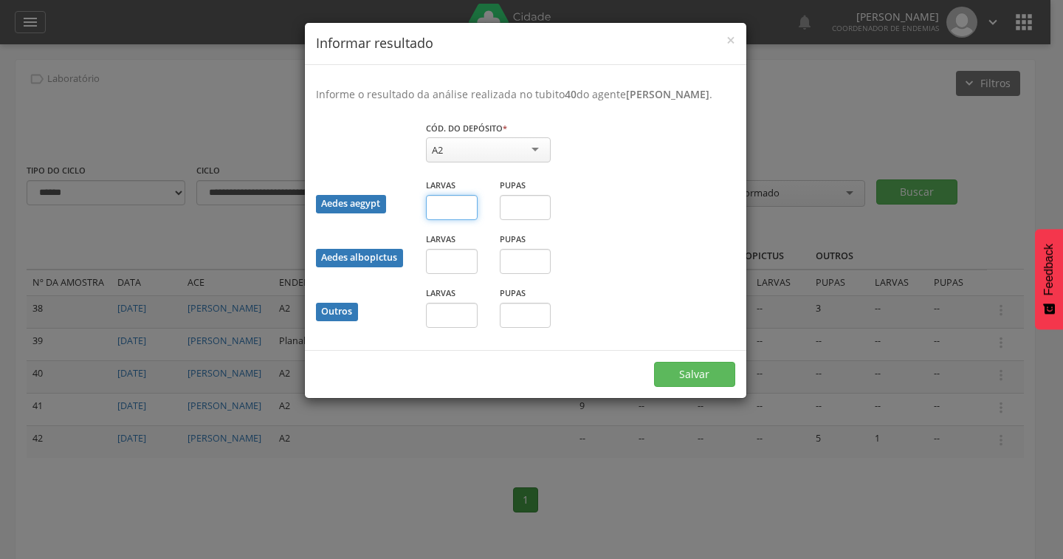
click at [464, 220] on input "text" at bounding box center [452, 207] width 52 height 25
type input "*"
click at [686, 377] on button "Salvar" at bounding box center [694, 374] width 81 height 25
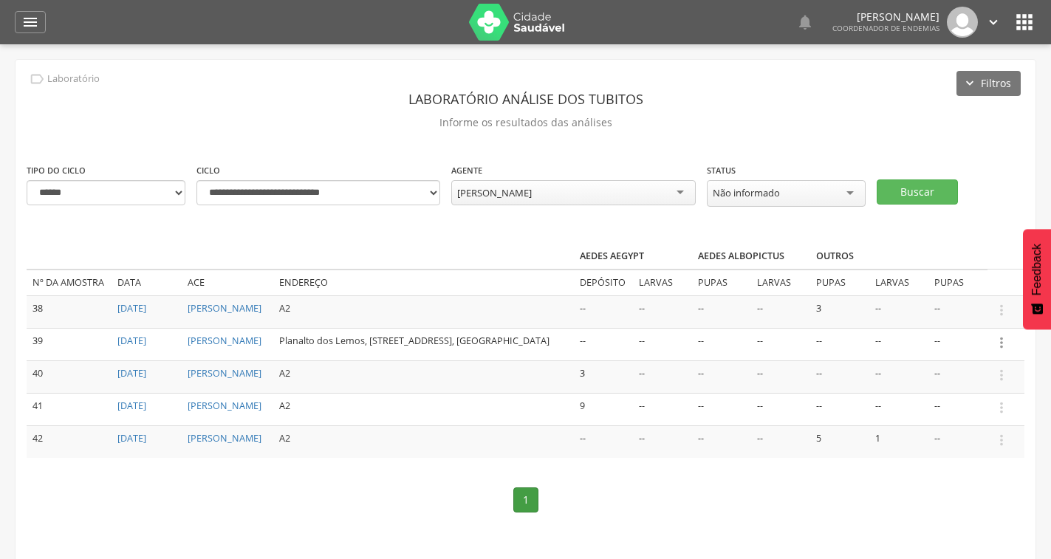
click at [1000, 343] on icon "" at bounding box center [1001, 342] width 16 height 16
click at [980, 327] on link "Informar resultado" at bounding box center [950, 318] width 117 height 18
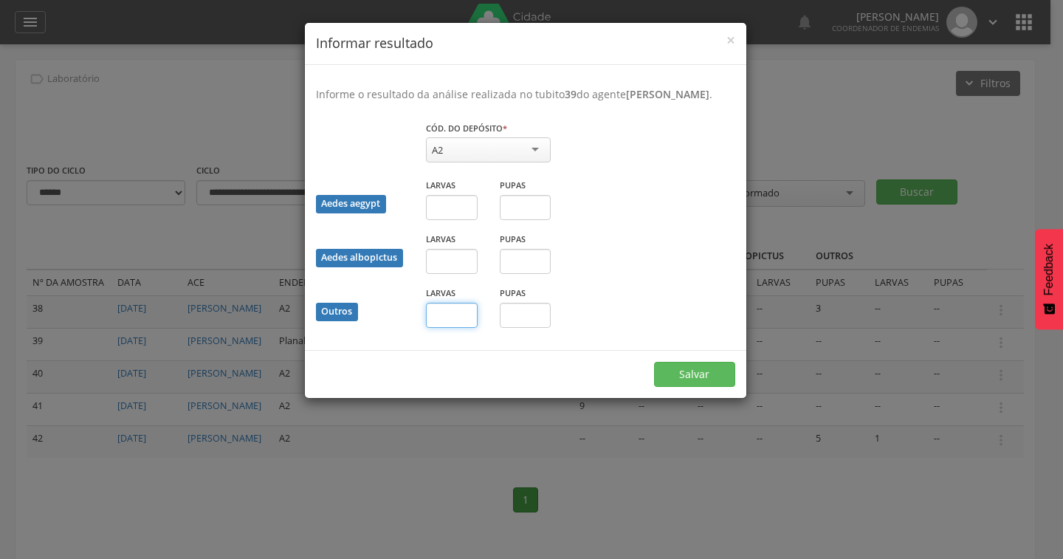
click at [453, 328] on input "text" at bounding box center [452, 315] width 52 height 25
type input "*"
click at [692, 384] on button "Salvar" at bounding box center [694, 374] width 81 height 25
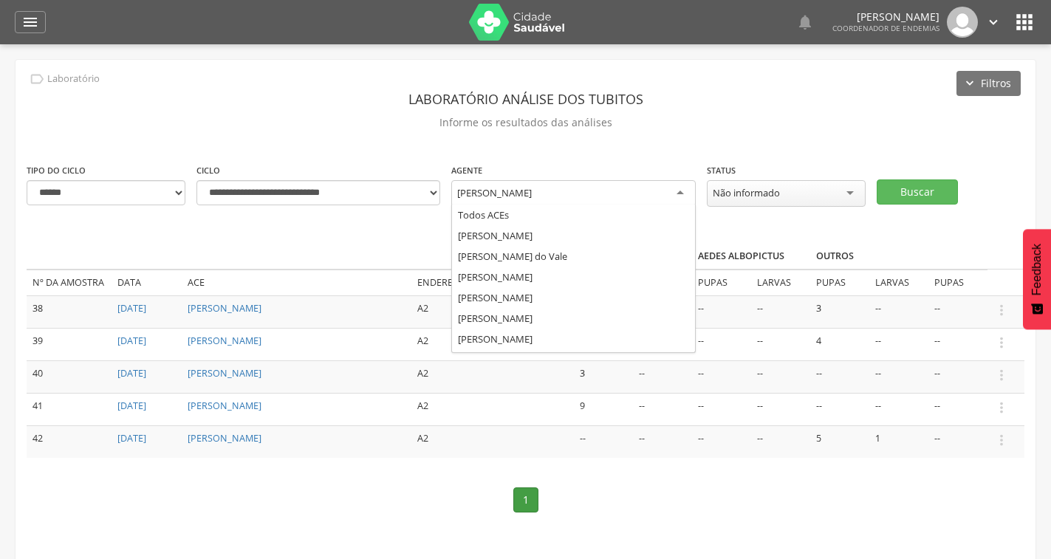
click at [635, 188] on div "Jose Hernandes Ribeiro" at bounding box center [573, 193] width 244 height 27
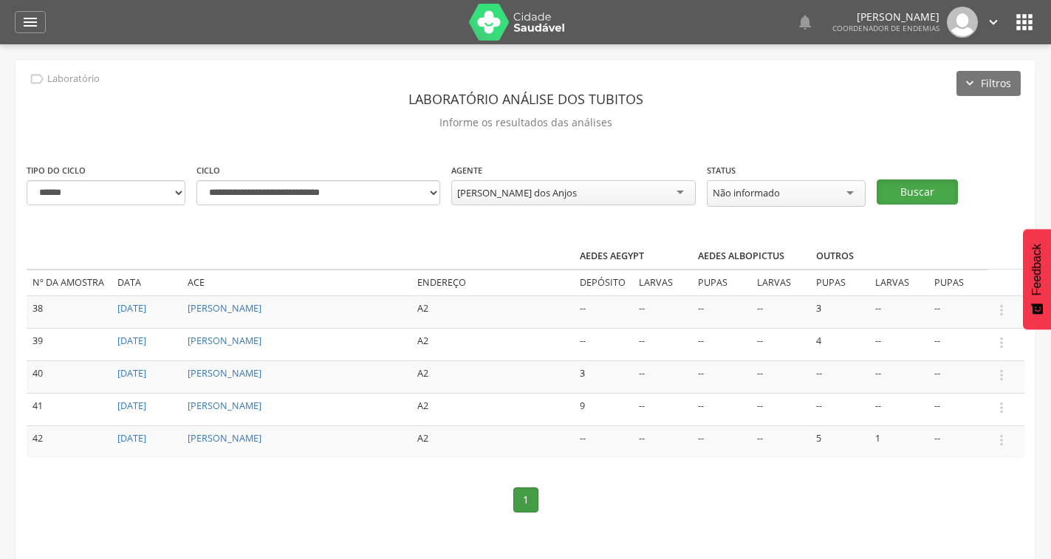
click at [905, 189] on button "Buscar" at bounding box center [916, 191] width 81 height 25
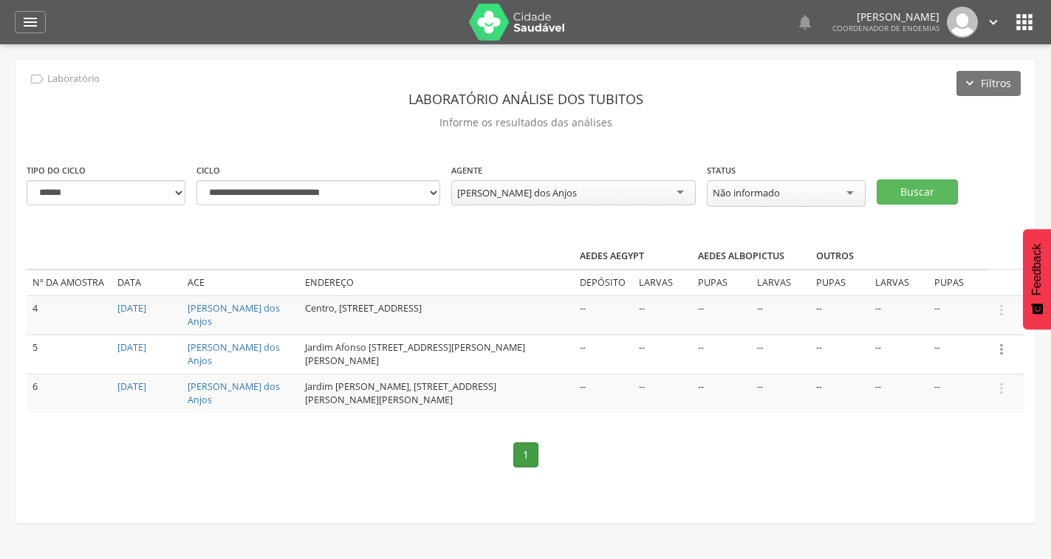
click at [1001, 348] on icon "" at bounding box center [1001, 349] width 16 height 16
click at [928, 324] on link "Informar resultado" at bounding box center [950, 324] width 117 height 18
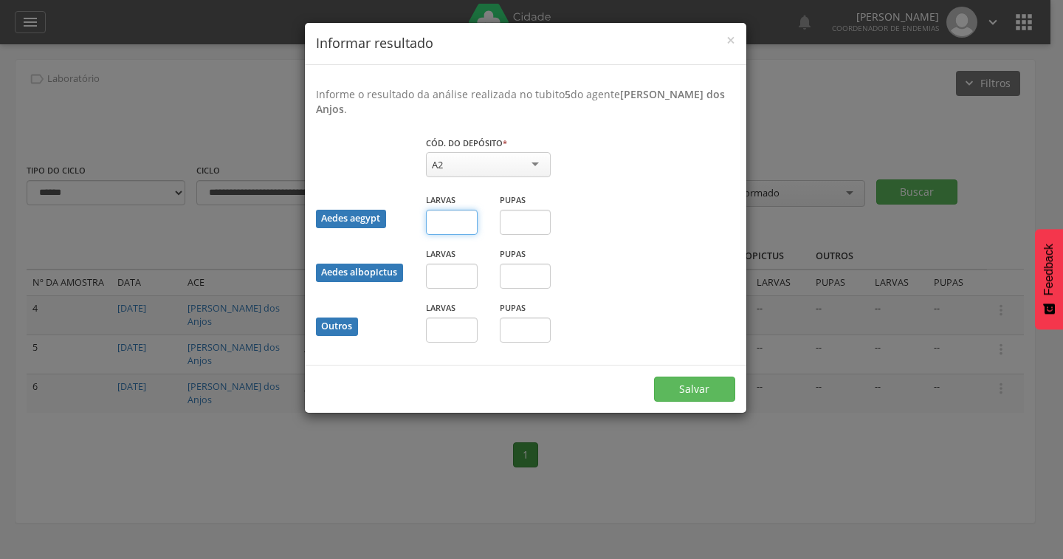
click at [448, 221] on input "text" at bounding box center [452, 222] width 52 height 25
type input "*"
click at [697, 394] on button "Salvar" at bounding box center [694, 389] width 81 height 25
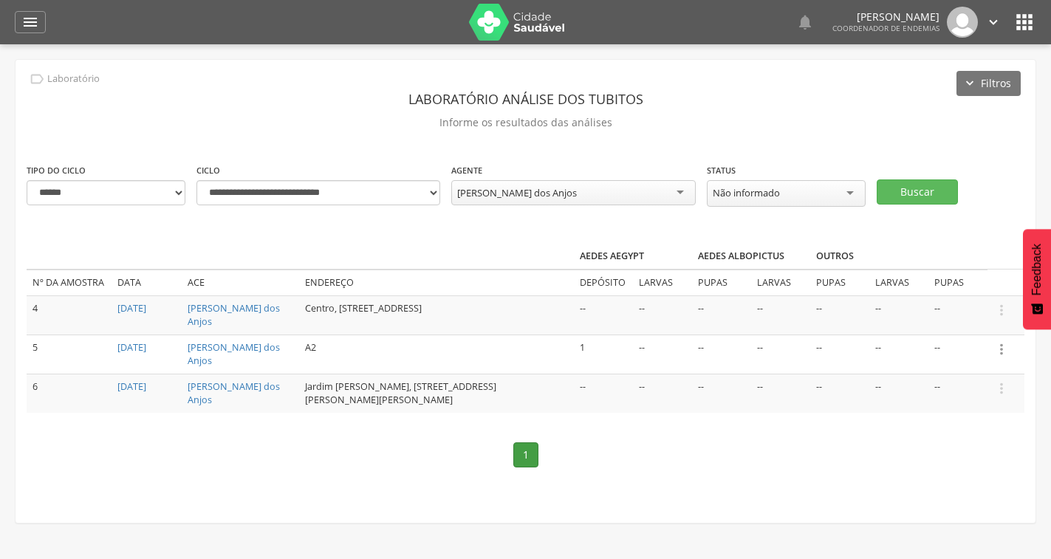
click at [1005, 347] on icon "" at bounding box center [1001, 349] width 16 height 16
click at [997, 347] on icon "" at bounding box center [1001, 349] width 16 height 16
click at [1000, 347] on icon "" at bounding box center [1001, 349] width 16 height 16
click at [928, 319] on link "Informar resultado" at bounding box center [950, 324] width 117 height 18
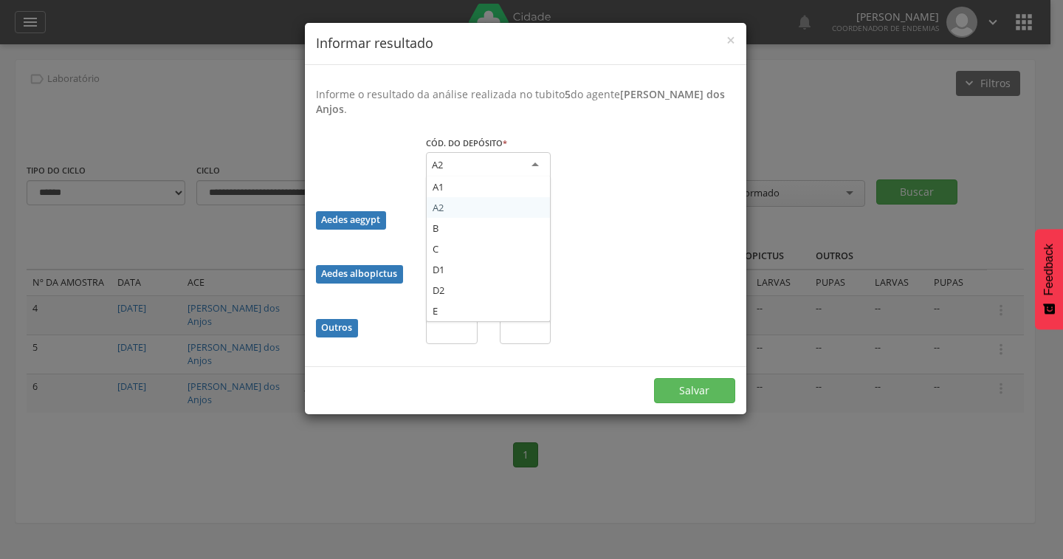
click at [488, 166] on div "A2" at bounding box center [488, 165] width 125 height 27
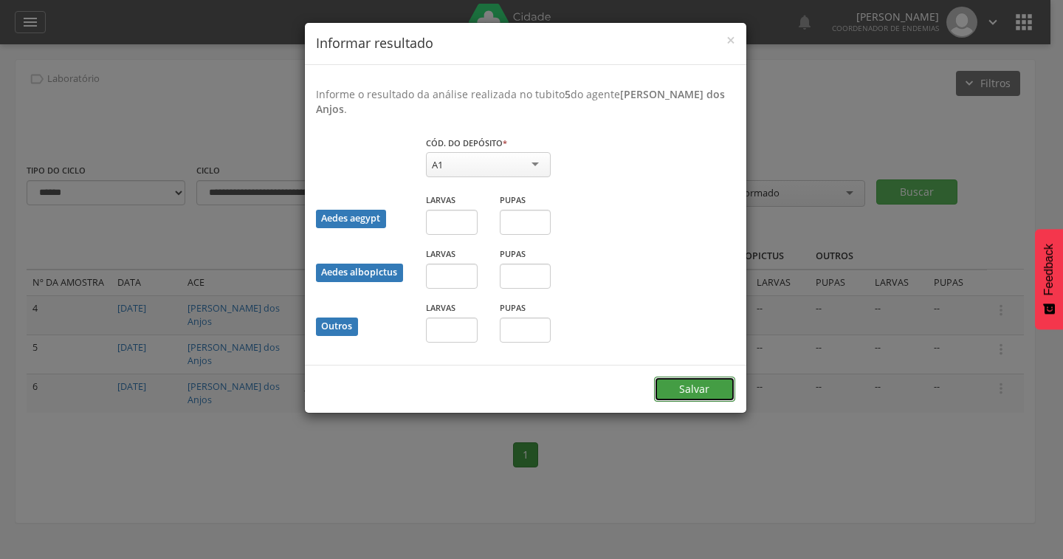
click at [687, 384] on button "Salvar" at bounding box center [694, 389] width 81 height 25
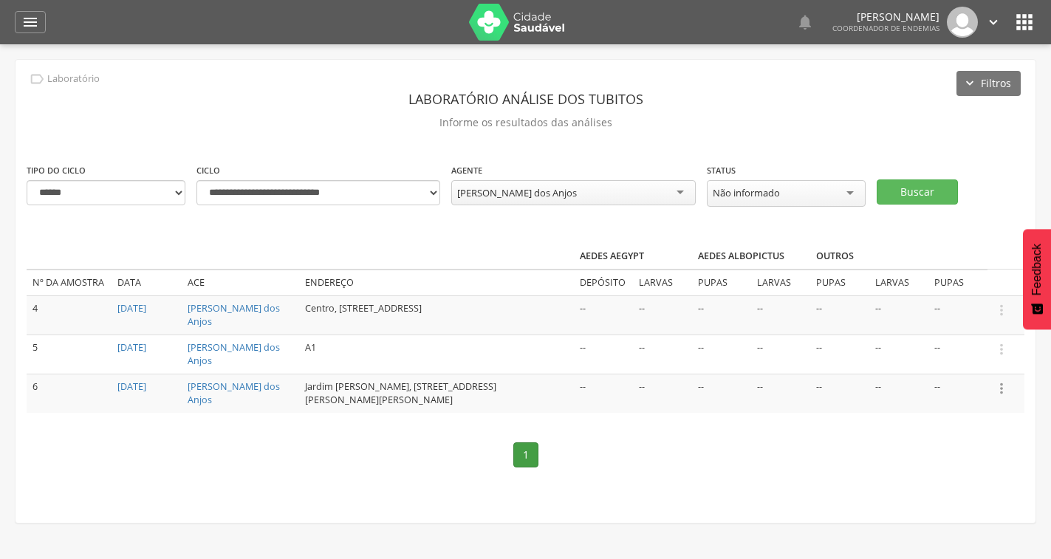
click at [1000, 388] on icon "" at bounding box center [1001, 388] width 16 height 16
click at [975, 365] on link "Informar resultado" at bounding box center [950, 363] width 117 height 18
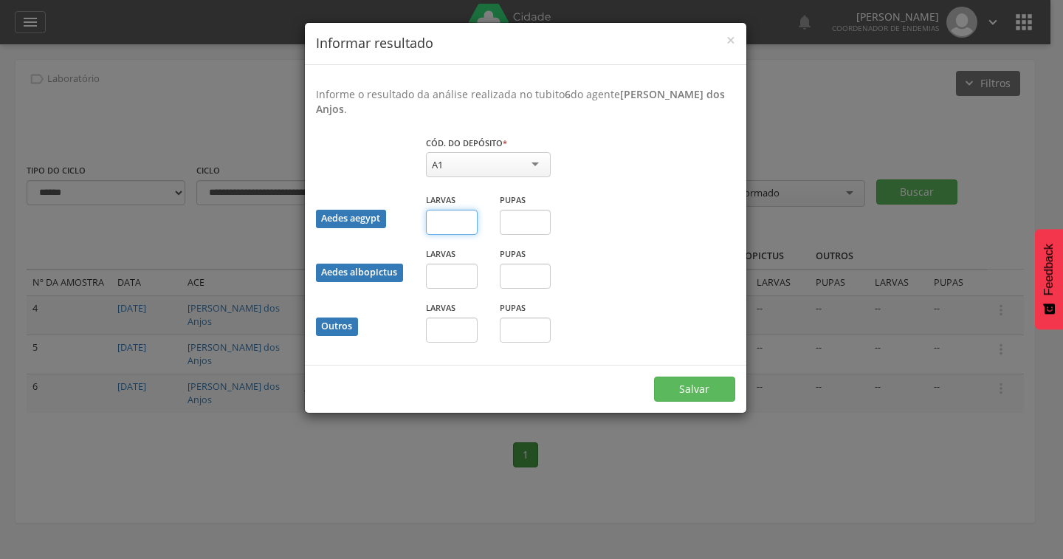
click at [447, 224] on input "text" at bounding box center [452, 222] width 52 height 25
click at [506, 173] on div "A1" at bounding box center [488, 164] width 125 height 25
click at [677, 397] on button "Salvar" at bounding box center [694, 389] width 81 height 25
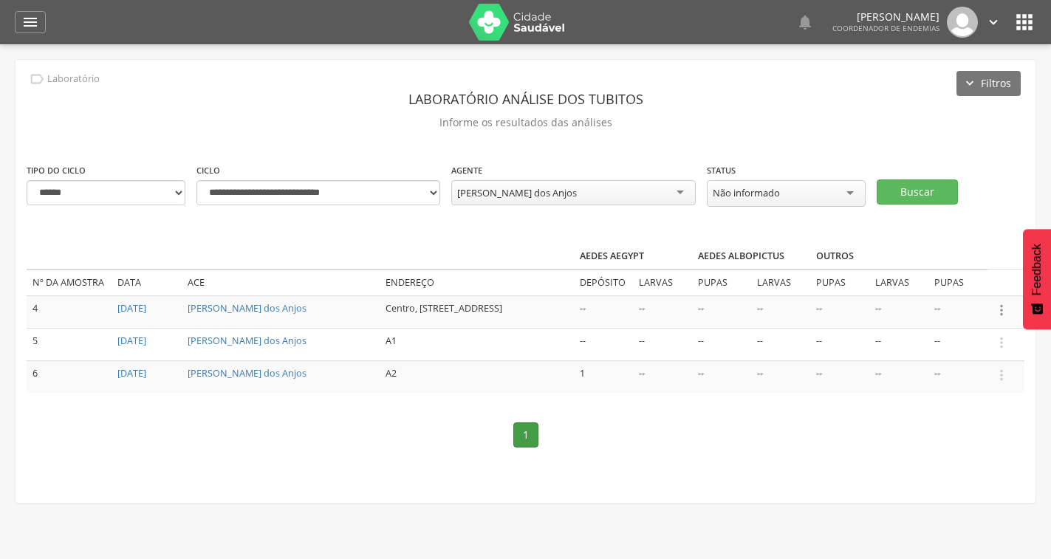
click at [1004, 310] on icon "" at bounding box center [1001, 310] width 16 height 16
click at [973, 288] on link "Informar resultado" at bounding box center [950, 285] width 117 height 18
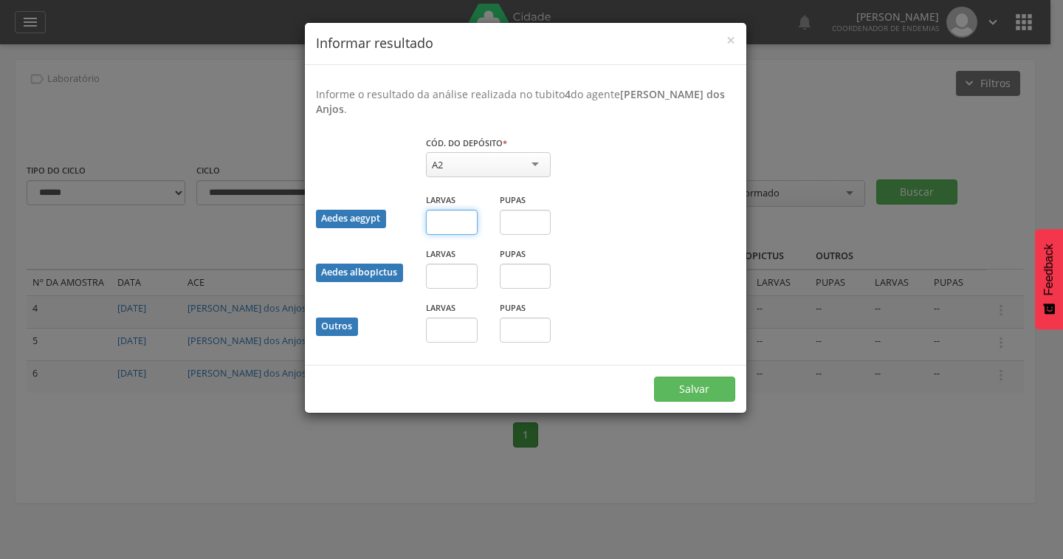
click at [461, 222] on input "text" at bounding box center [452, 222] width 52 height 25
type input "*"
click at [693, 385] on button "Salvar" at bounding box center [694, 389] width 81 height 25
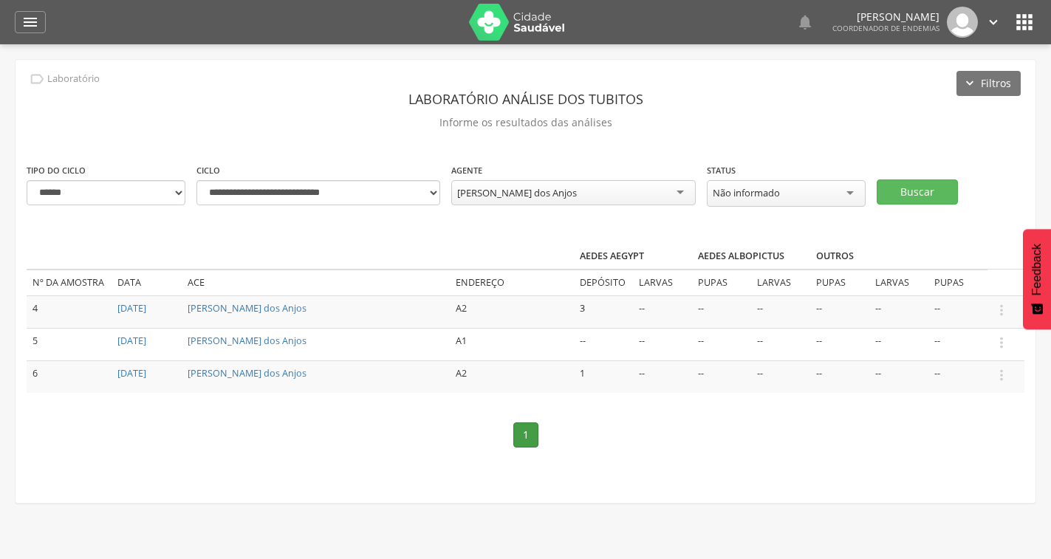
click at [543, 199] on div "Kessio Paulo Verissimo dos Anjos" at bounding box center [573, 192] width 244 height 25
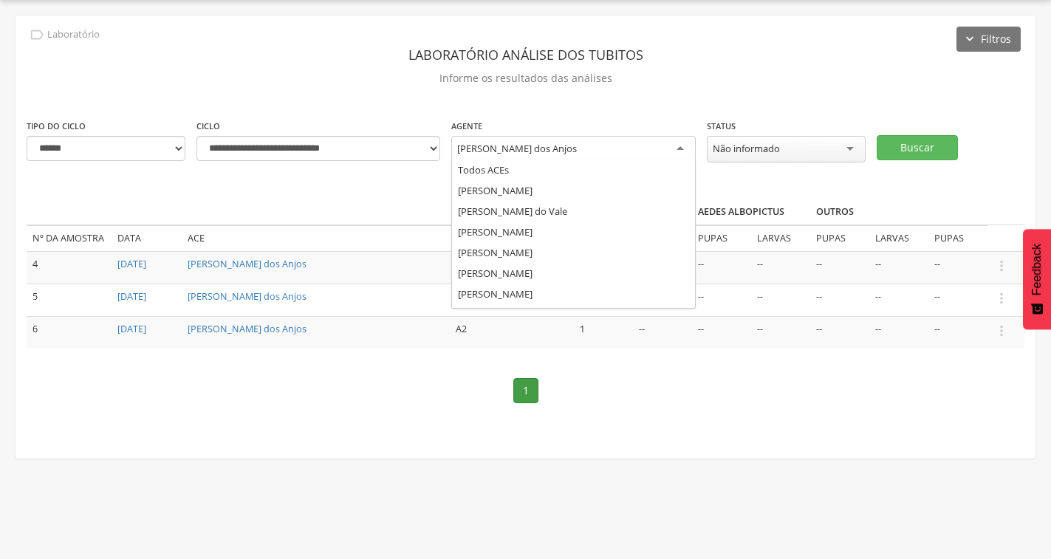
scroll to position [0, 0]
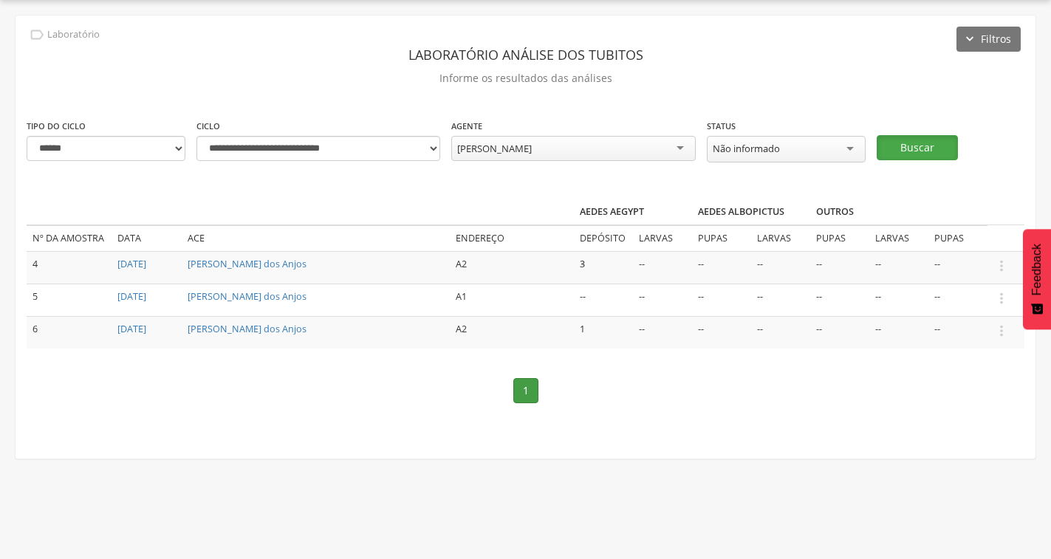
click at [890, 145] on button "Buscar" at bounding box center [916, 147] width 81 height 25
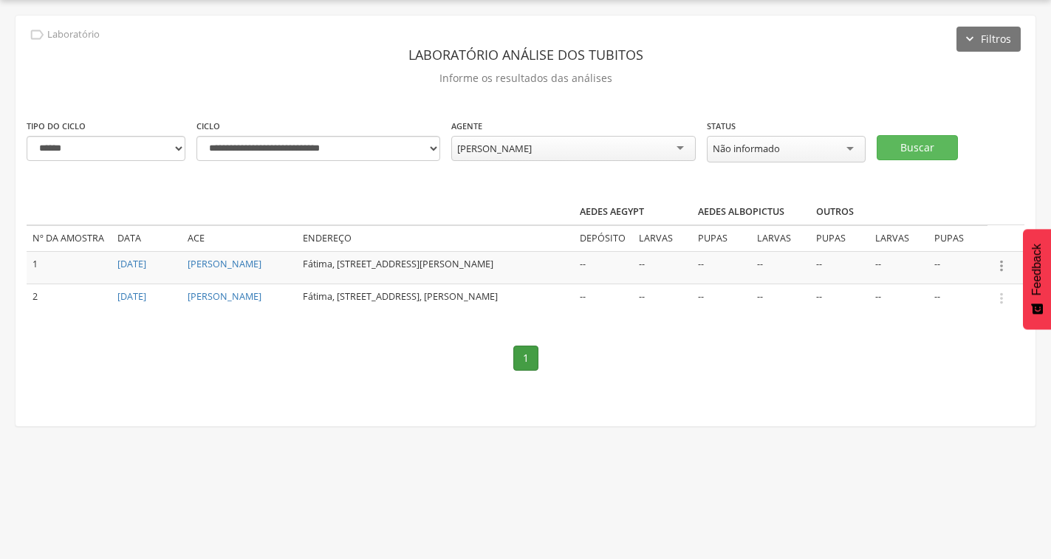
click at [1000, 269] on icon "" at bounding box center [1001, 266] width 16 height 16
click at [980, 233] on link "Informar resultado" at bounding box center [950, 241] width 117 height 18
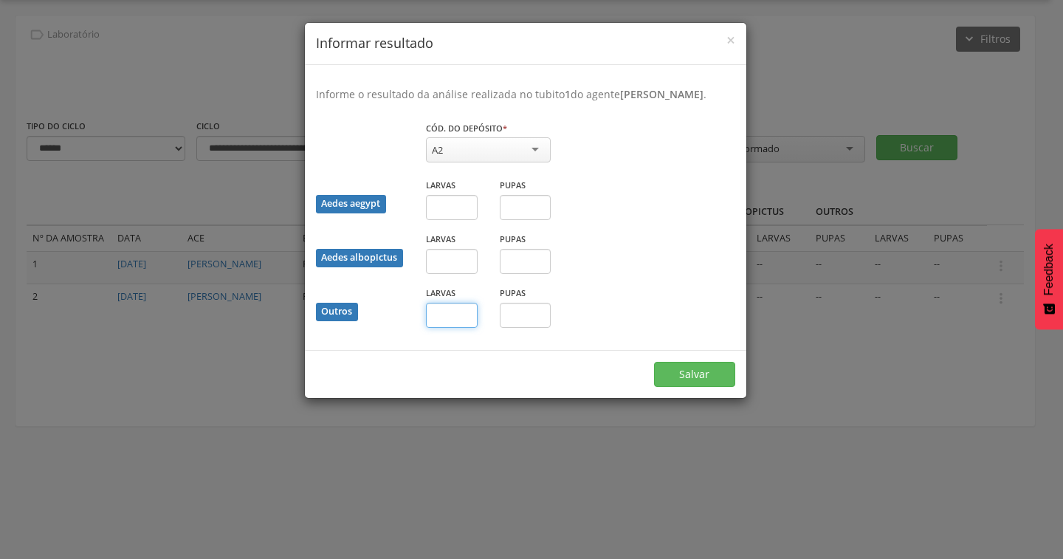
click at [464, 328] on input "text" at bounding box center [452, 315] width 52 height 25
type input "*"
click at [695, 387] on button "Salvar" at bounding box center [694, 374] width 81 height 25
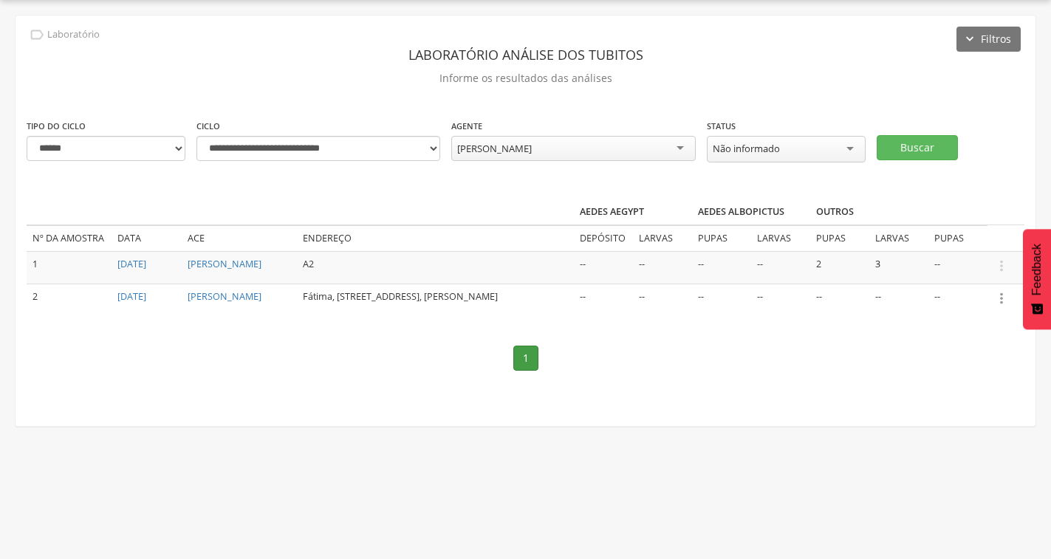
click at [1004, 301] on icon "" at bounding box center [1001, 298] width 16 height 16
click at [963, 281] on link "Informar resultado" at bounding box center [950, 273] width 117 height 18
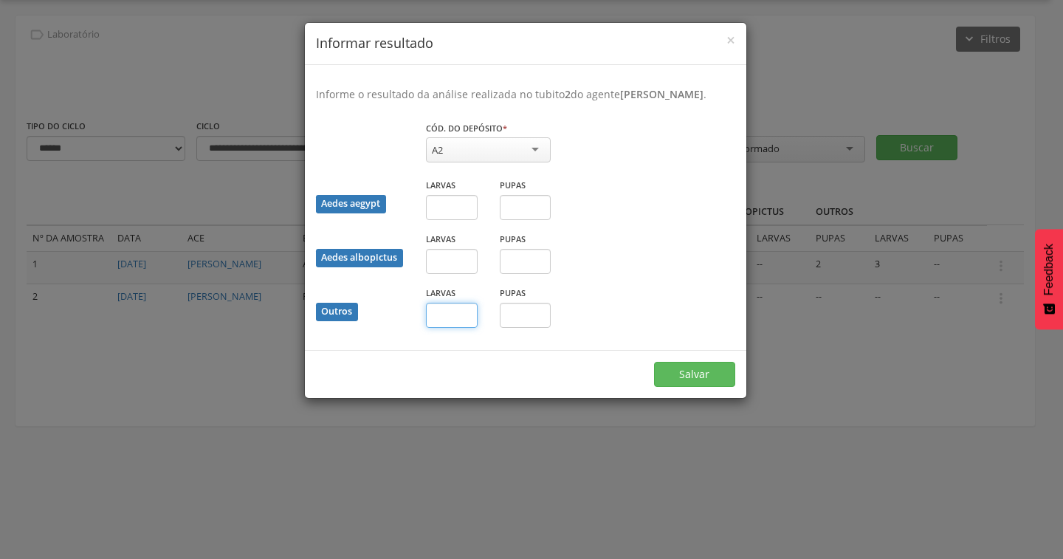
click at [456, 323] on input "text" at bounding box center [452, 315] width 52 height 25
type input "*"
click at [670, 384] on button "Salvar" at bounding box center [694, 374] width 81 height 25
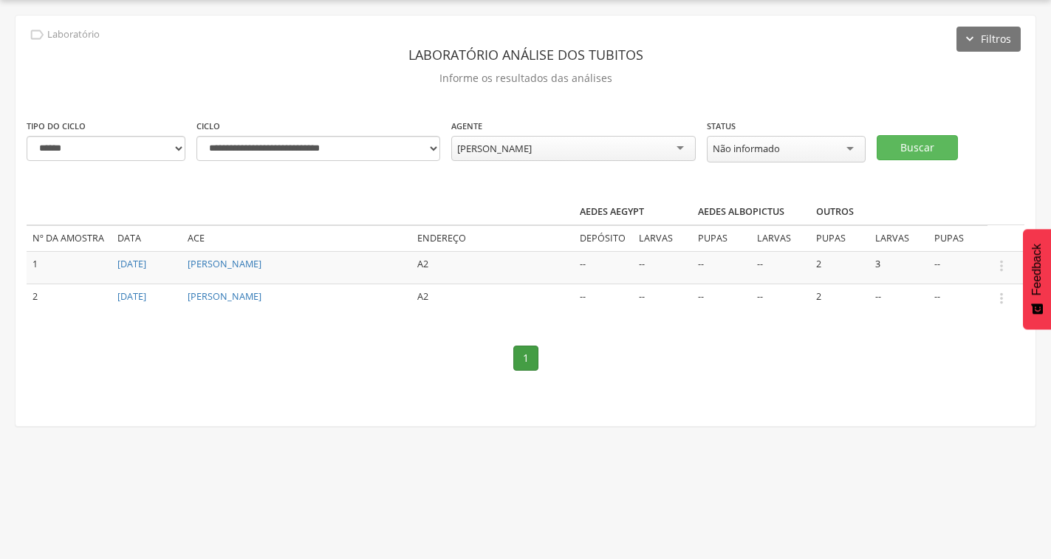
click at [532, 154] on div "Francisco Gilberto Monteiro Braga" at bounding box center [494, 148] width 75 height 13
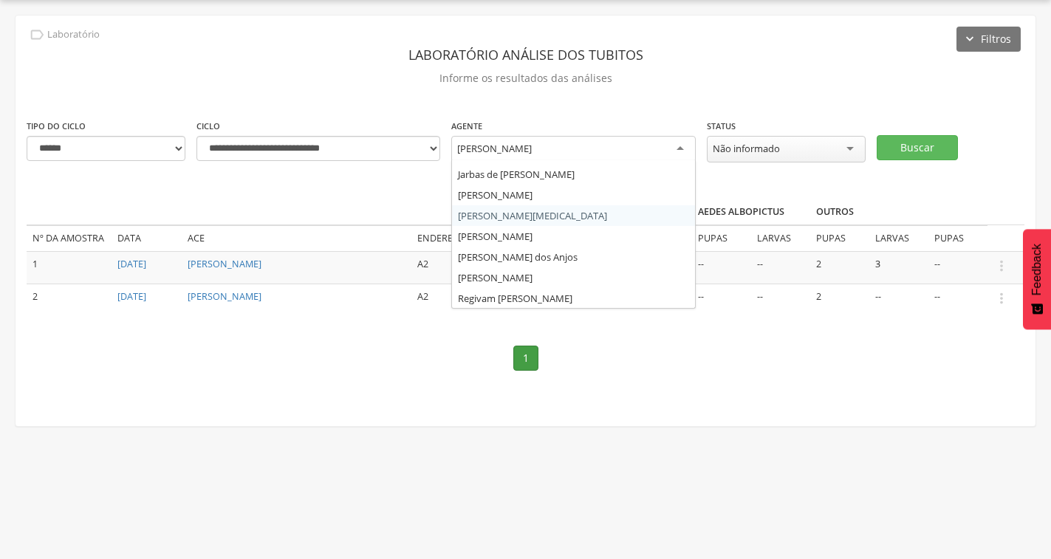
scroll to position [183, 0]
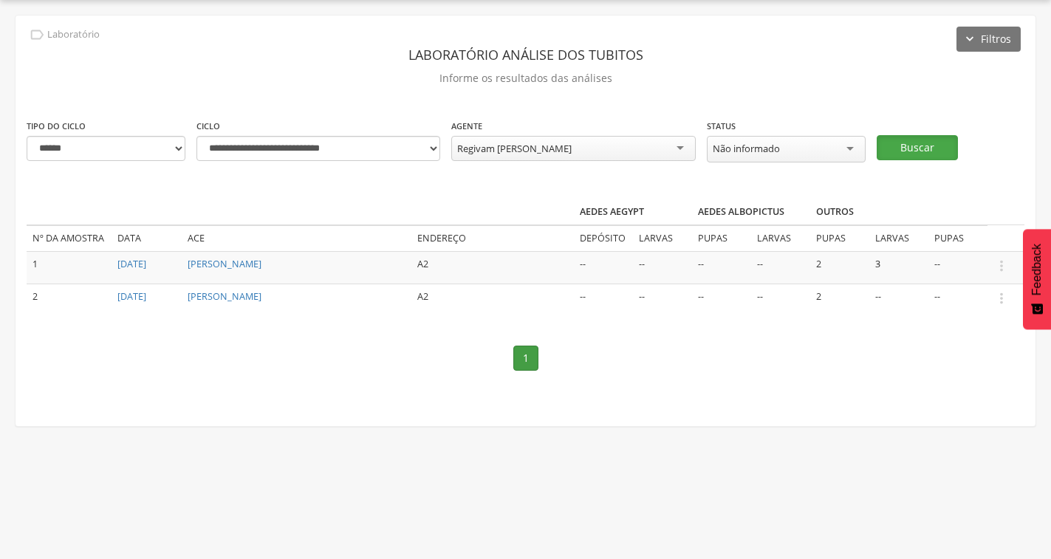
click at [912, 143] on button "Buscar" at bounding box center [916, 147] width 81 height 25
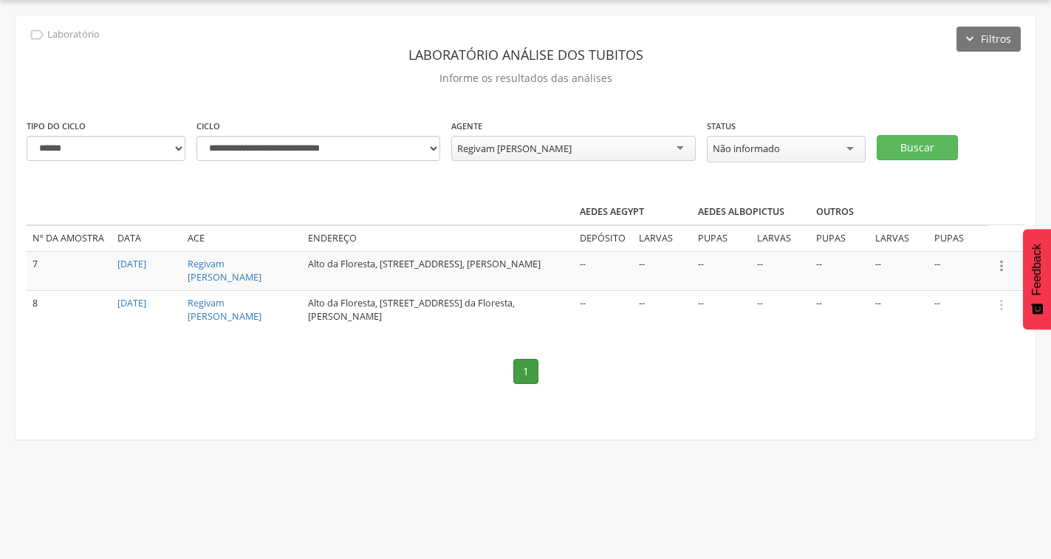
click at [1000, 269] on icon "" at bounding box center [1001, 266] width 16 height 16
click at [971, 240] on link "Informar resultado" at bounding box center [950, 241] width 117 height 18
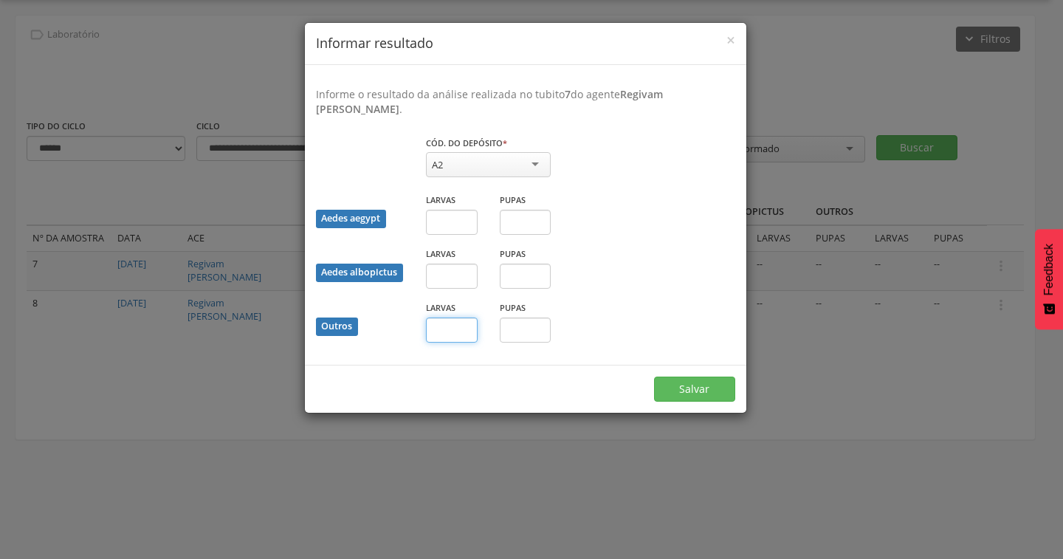
click at [446, 324] on input "text" at bounding box center [452, 329] width 52 height 25
type input "*"
click at [687, 384] on button "Salvar" at bounding box center [694, 389] width 81 height 25
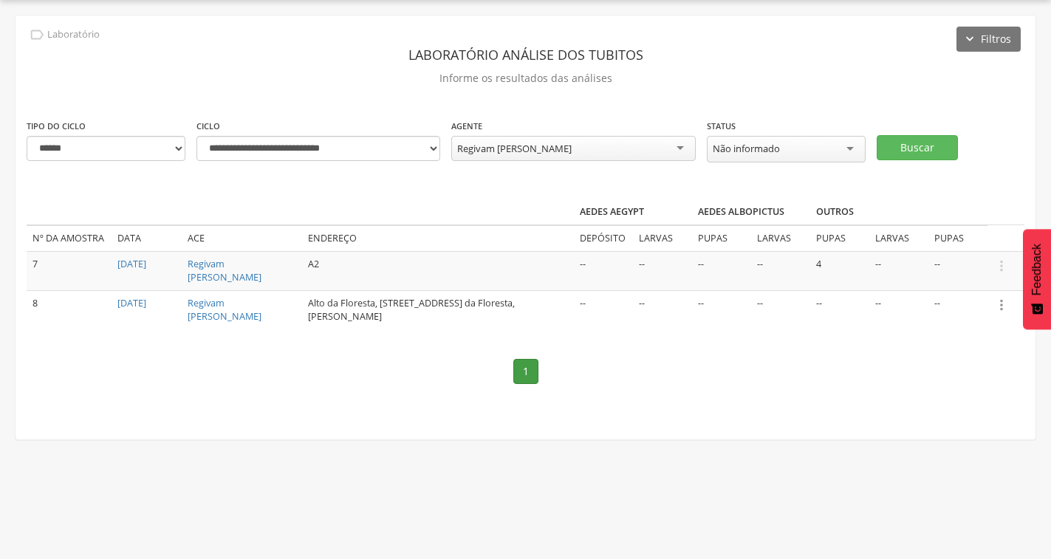
click at [995, 297] on icon "" at bounding box center [1001, 305] width 16 height 16
click at [934, 279] on link "Informar resultado" at bounding box center [950, 280] width 117 height 18
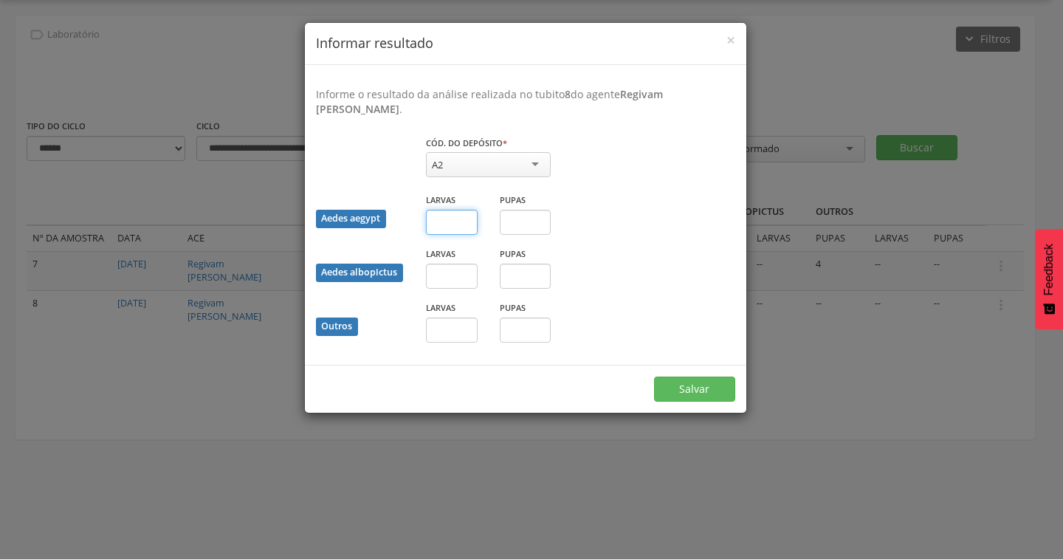
click at [440, 216] on input "text" at bounding box center [452, 222] width 52 height 25
type input "*"
click at [532, 225] on input "text" at bounding box center [526, 222] width 52 height 25
type input "*"
click at [680, 382] on button "Salvar" at bounding box center [694, 389] width 81 height 25
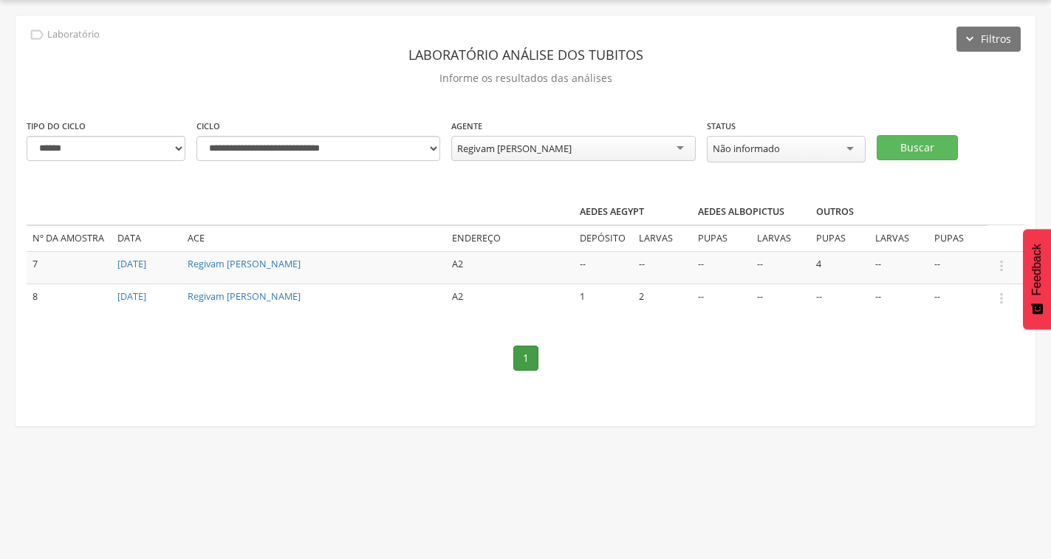
click at [537, 148] on div "Regivam Antonio Farias" at bounding box center [514, 148] width 114 height 13
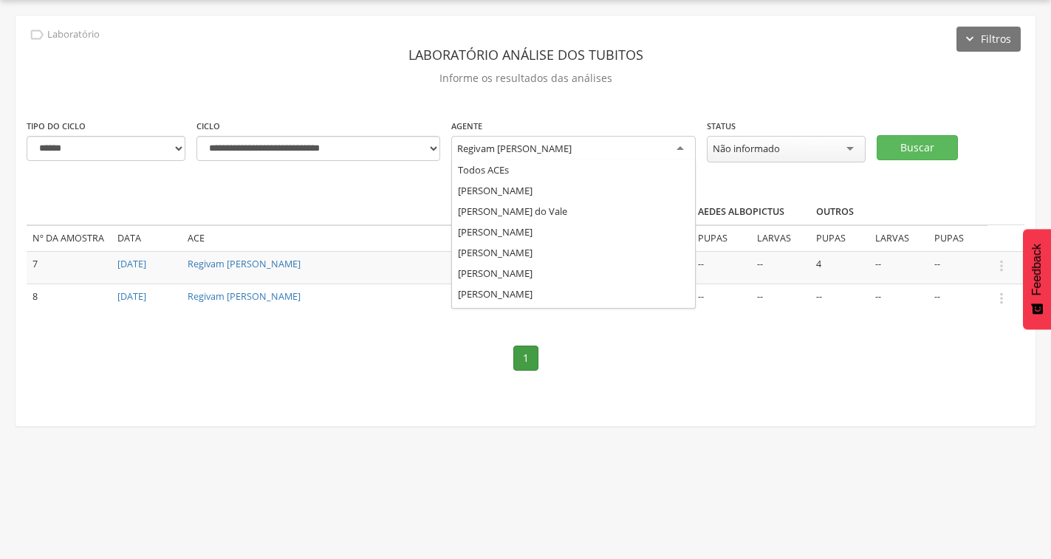
scroll to position [0, 0]
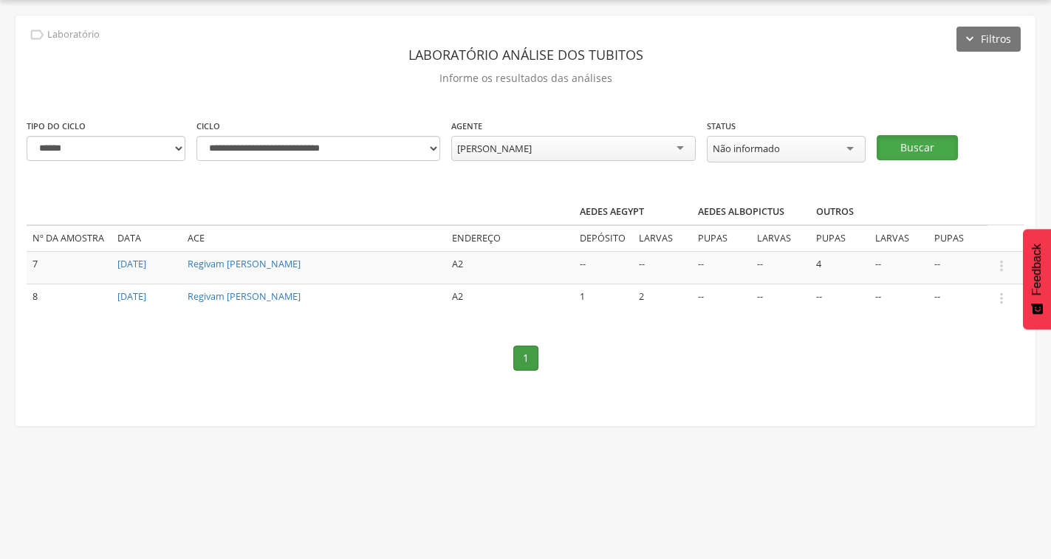
click at [915, 148] on button "Buscar" at bounding box center [916, 147] width 81 height 25
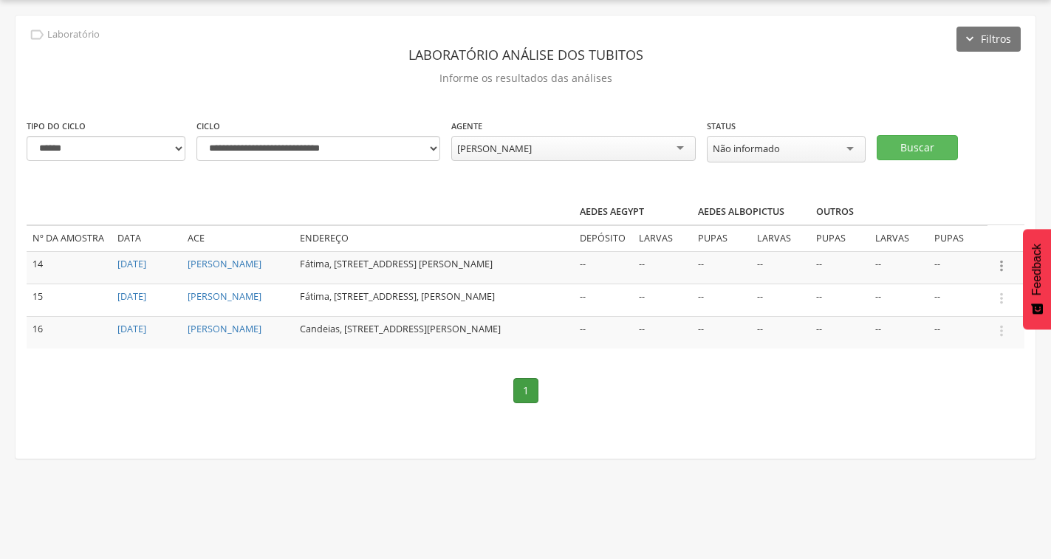
click at [999, 264] on icon "" at bounding box center [1001, 266] width 16 height 16
click at [924, 232] on link "Informar resultado" at bounding box center [950, 241] width 117 height 18
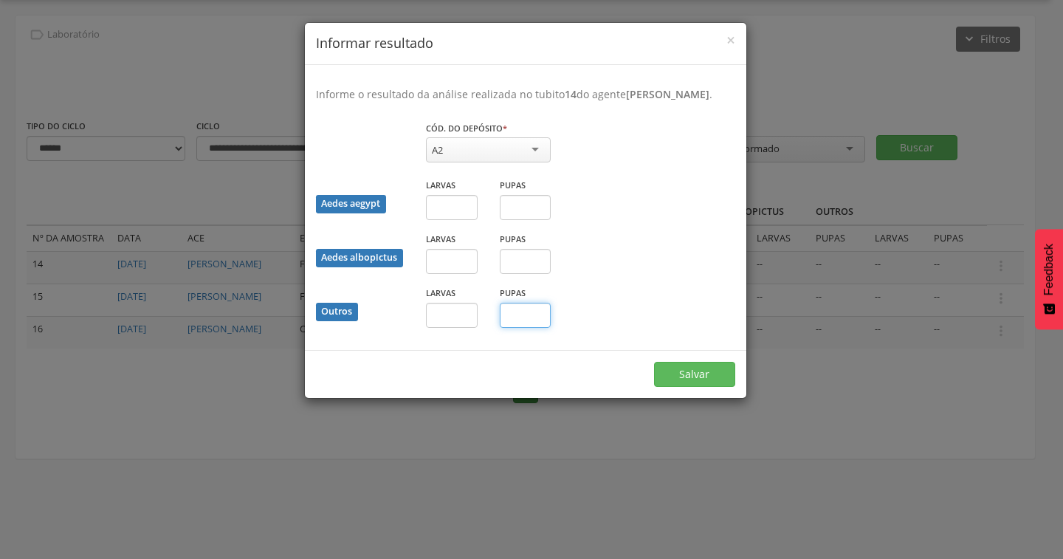
click at [526, 326] on input "text" at bounding box center [526, 315] width 52 height 25
type input "*"
click at [684, 387] on button "Salvar" at bounding box center [694, 374] width 81 height 25
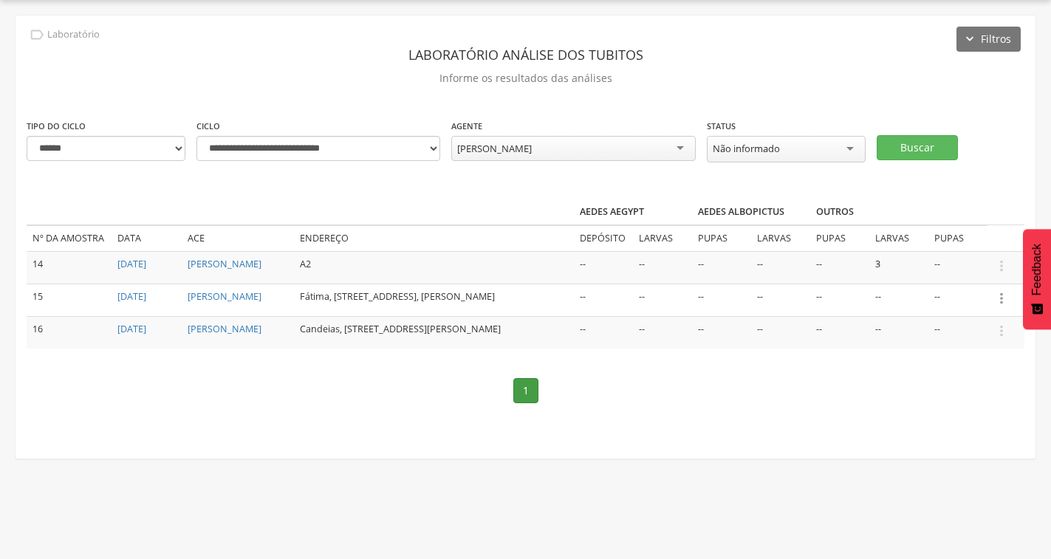
click at [1002, 306] on icon "" at bounding box center [1001, 298] width 16 height 16
click at [972, 277] on link "Informar resultado" at bounding box center [950, 273] width 117 height 18
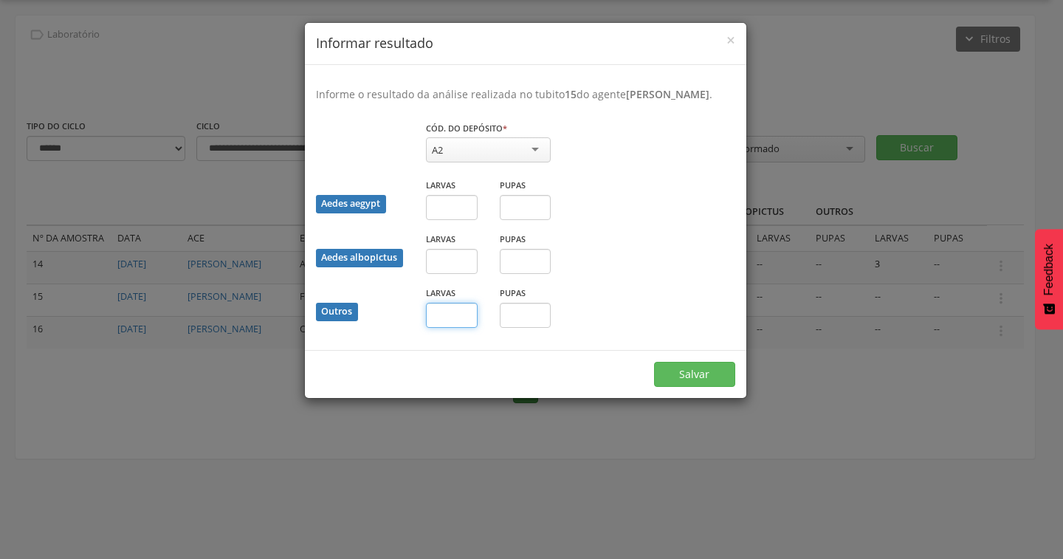
click at [444, 328] on input "text" at bounding box center [452, 315] width 52 height 25
type input "*"
click at [518, 328] on input "text" at bounding box center [526, 315] width 52 height 25
type input "*"
click at [703, 379] on button "Salvar" at bounding box center [694, 374] width 81 height 25
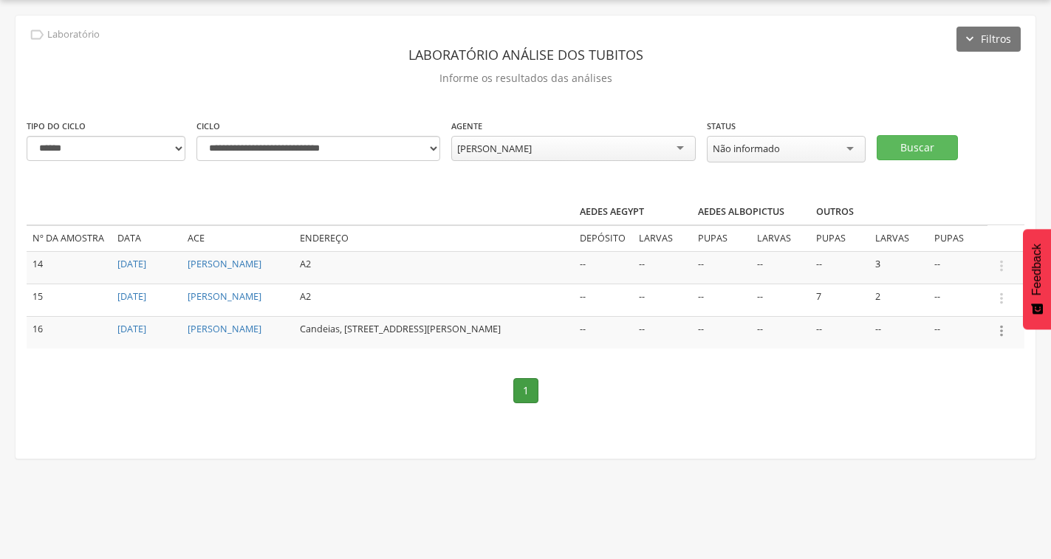
click at [998, 336] on icon "" at bounding box center [1001, 331] width 16 height 16
click at [981, 315] on link "Informar resultado" at bounding box center [950, 306] width 117 height 18
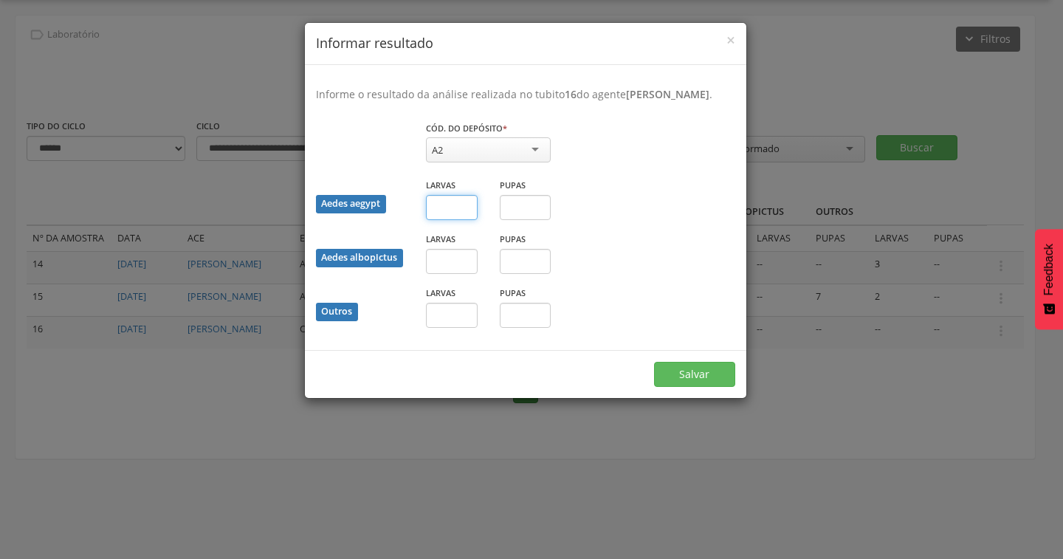
click at [436, 220] on input "text" at bounding box center [452, 207] width 52 height 25
click at [577, 231] on div "Aedes aegypt Larvas Pupas" at bounding box center [525, 204] width 441 height 54
click at [439, 218] on input "text" at bounding box center [452, 207] width 52 height 25
click at [521, 328] on input "text" at bounding box center [526, 315] width 52 height 25
click at [450, 328] on input "text" at bounding box center [452, 315] width 52 height 25
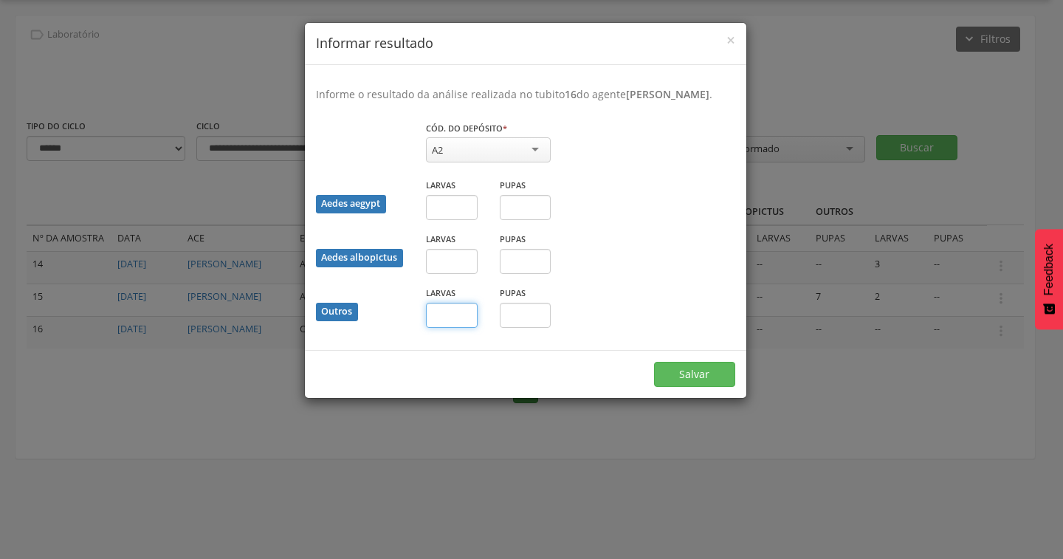
type input "*"
click at [445, 328] on input "*" at bounding box center [452, 315] width 52 height 25
click at [730, 40] on span "×" at bounding box center [730, 40] width 9 height 21
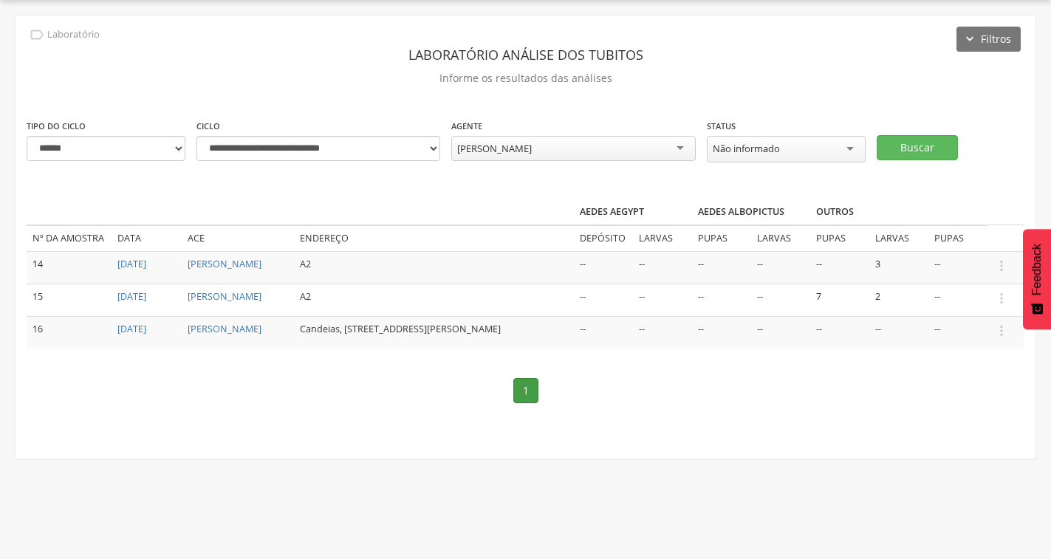
click at [762, 32] on div "**********" at bounding box center [526, 237] width 1020 height 443
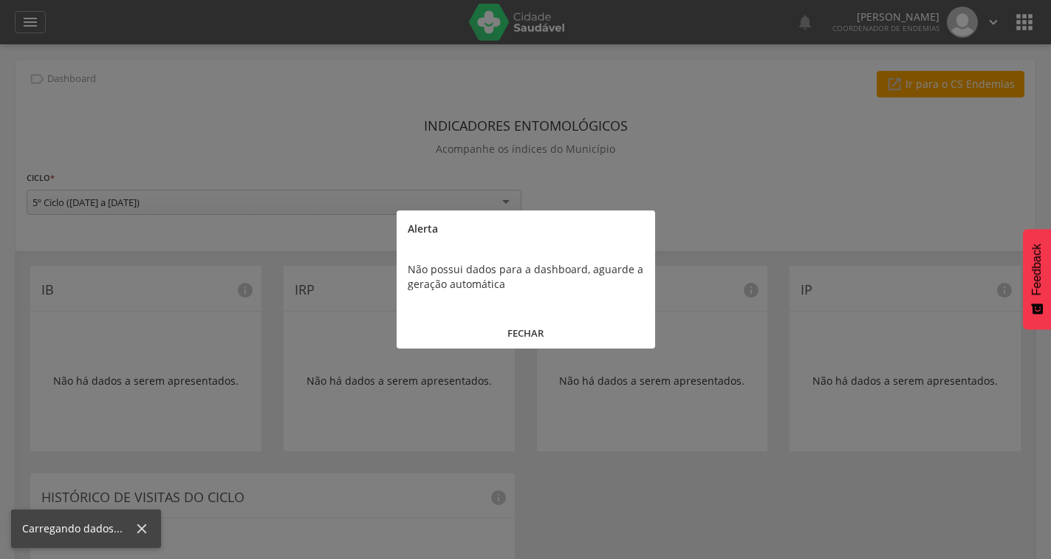
click at [523, 326] on button "FECHAR" at bounding box center [525, 333] width 258 height 32
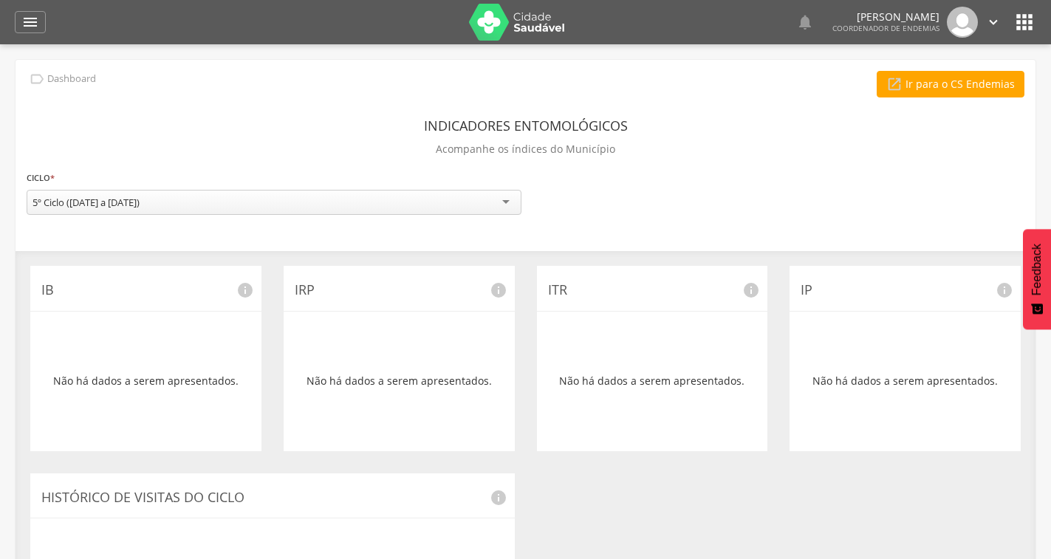
click at [1026, 20] on icon "" at bounding box center [1024, 22] width 24 height 24
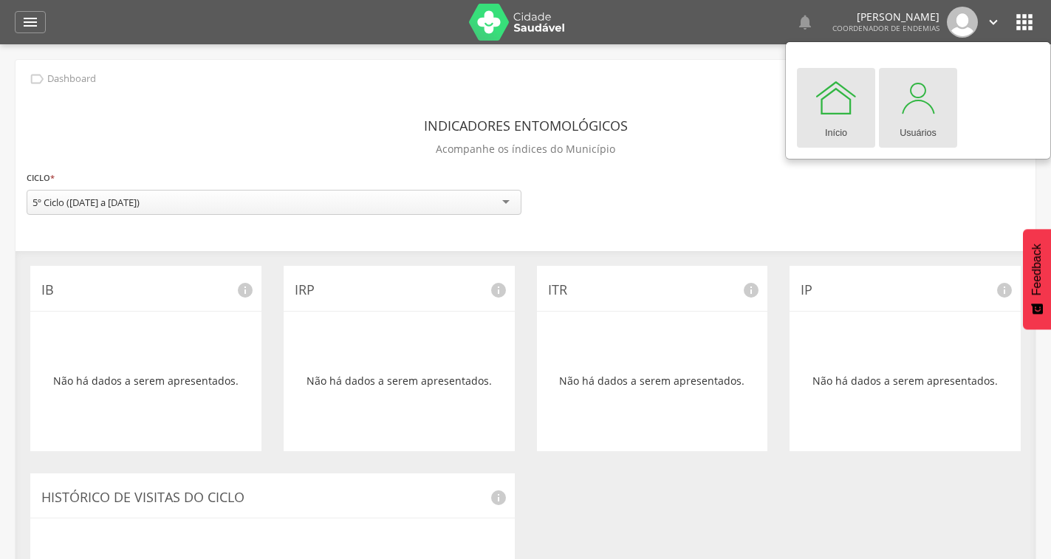
click at [906, 115] on div at bounding box center [918, 97] width 44 height 44
